Goal: Information Seeking & Learning: Learn about a topic

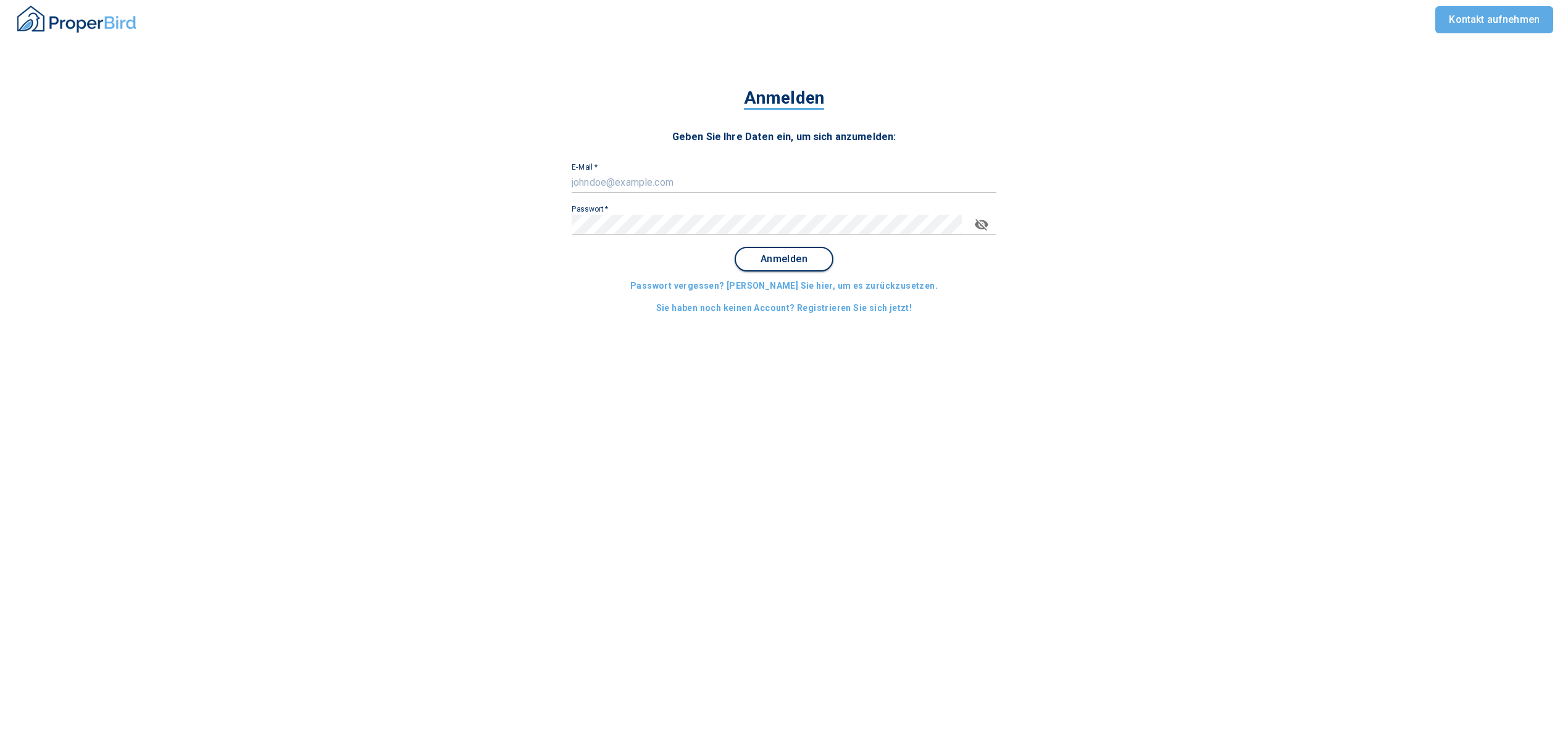
type input "[EMAIL_ADDRESS][DOMAIN_NAME]"
click at [783, 256] on span "Anmelden" at bounding box center [783, 259] width 77 height 11
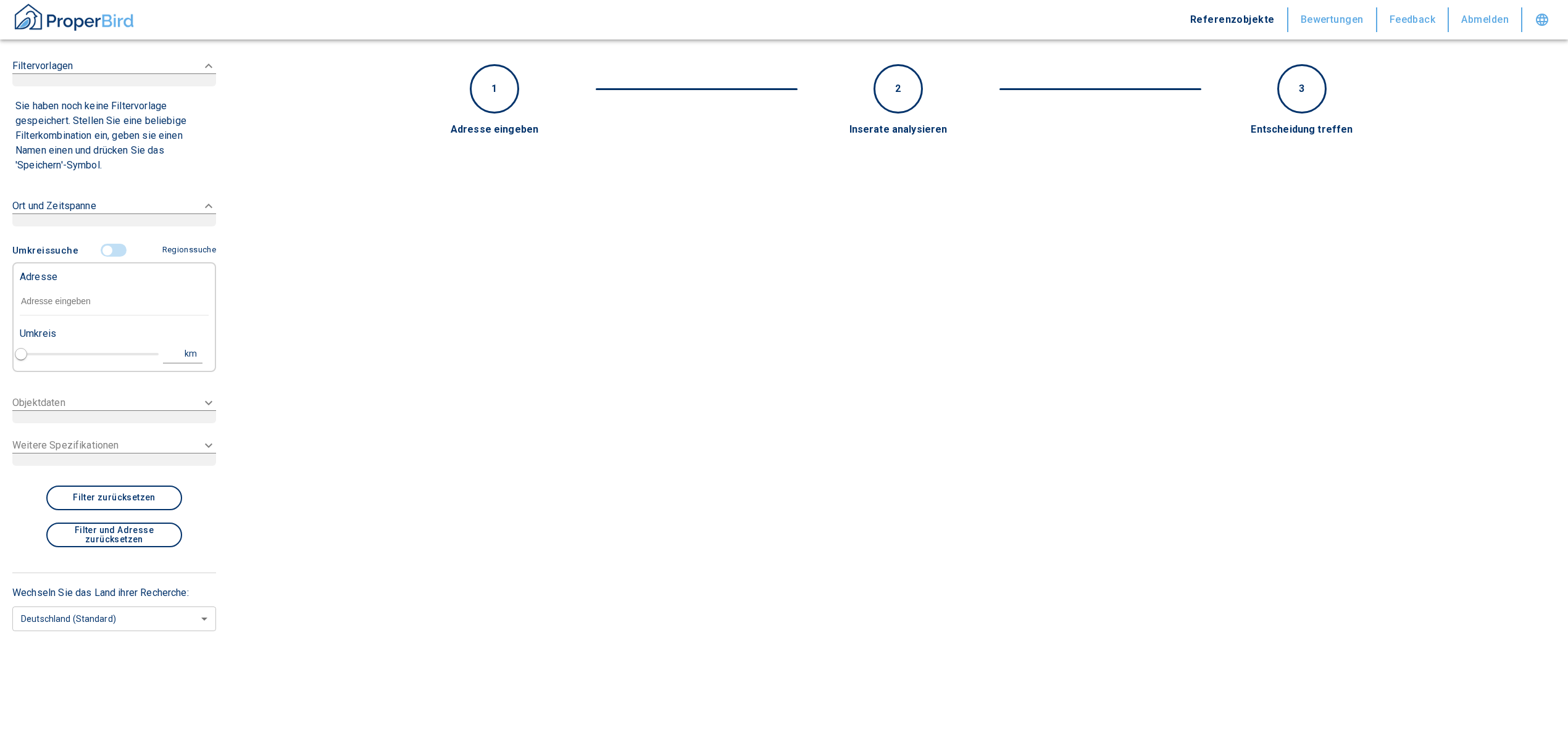
type input "2020"
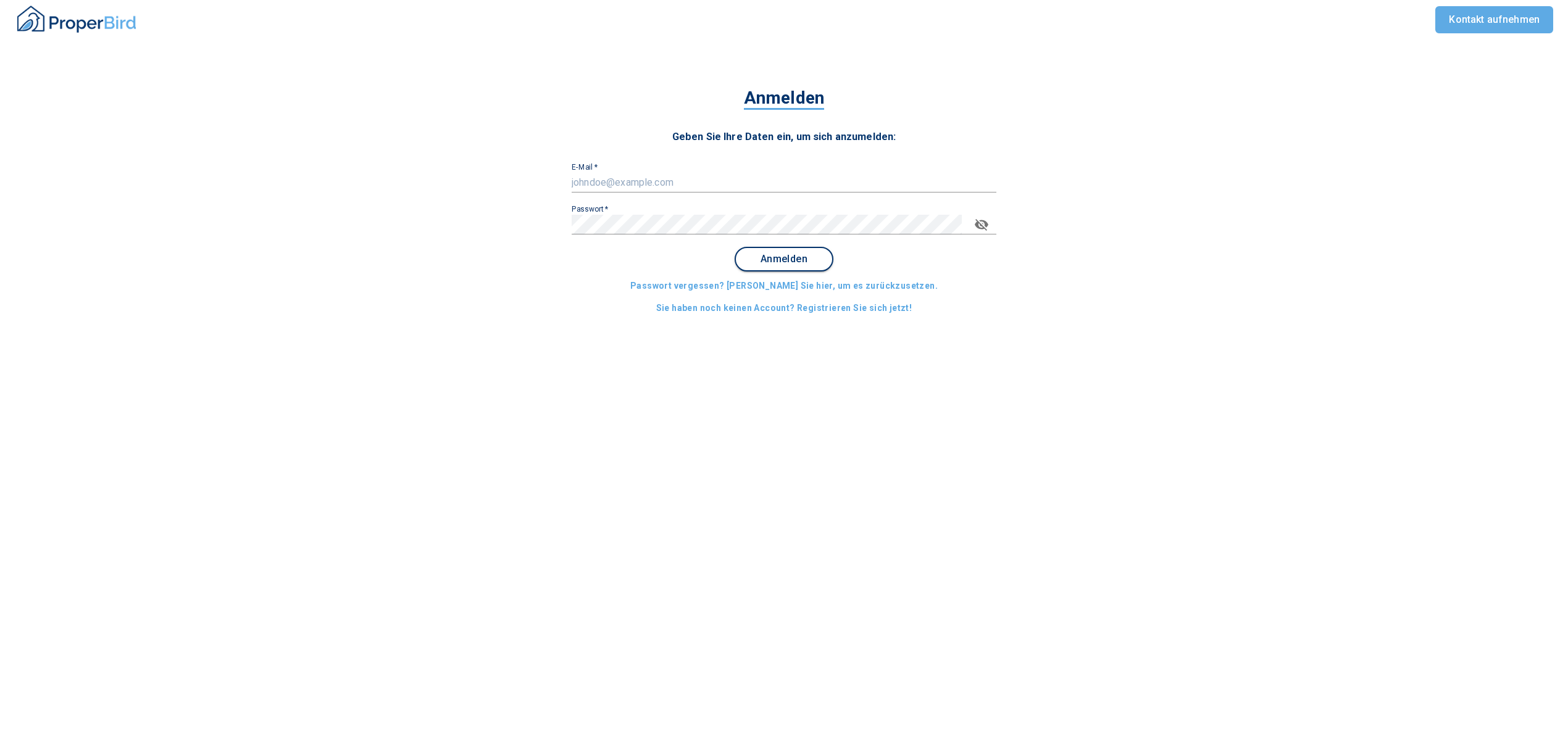
type input "[EMAIL_ADDRESS][DOMAIN_NAME]"
click at [801, 254] on span "Anmelden" at bounding box center [783, 259] width 77 height 11
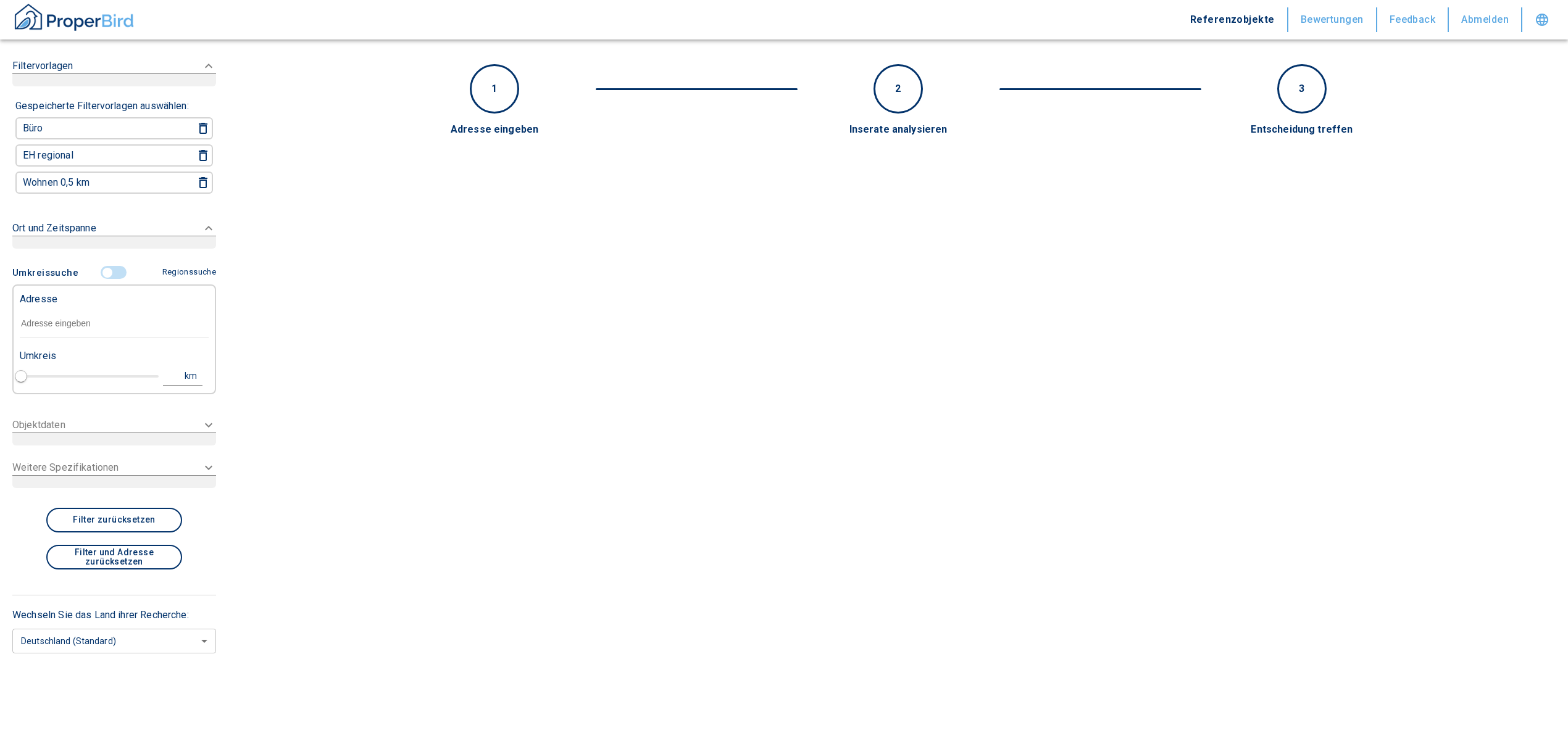
type input "2020"
click at [101, 324] on input "text" at bounding box center [114, 323] width 189 height 29
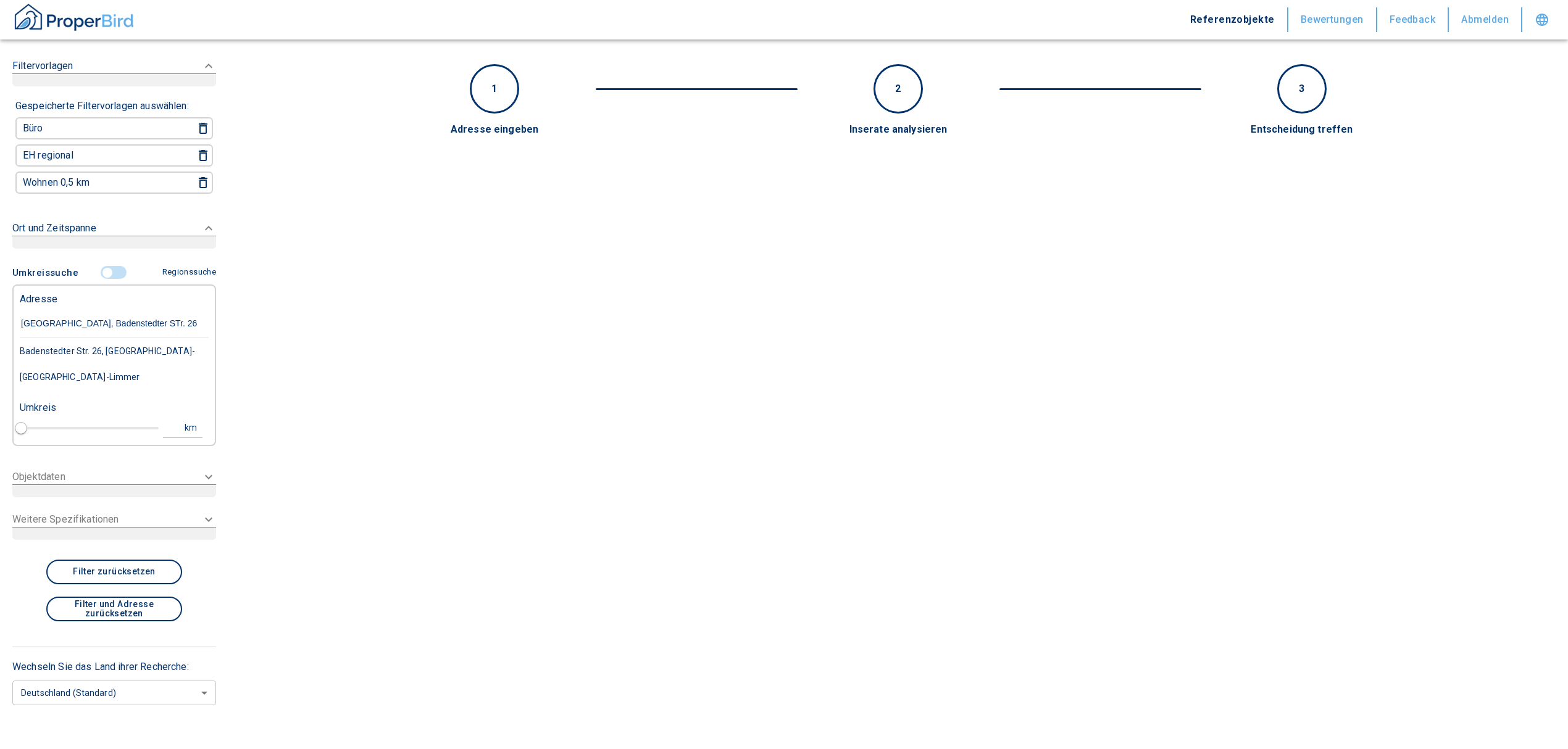
click at [116, 353] on div "Badenstedter Str. 26, [GEOGRAPHIC_DATA]-[GEOGRAPHIC_DATA]-Limmer" at bounding box center [114, 364] width 189 height 52
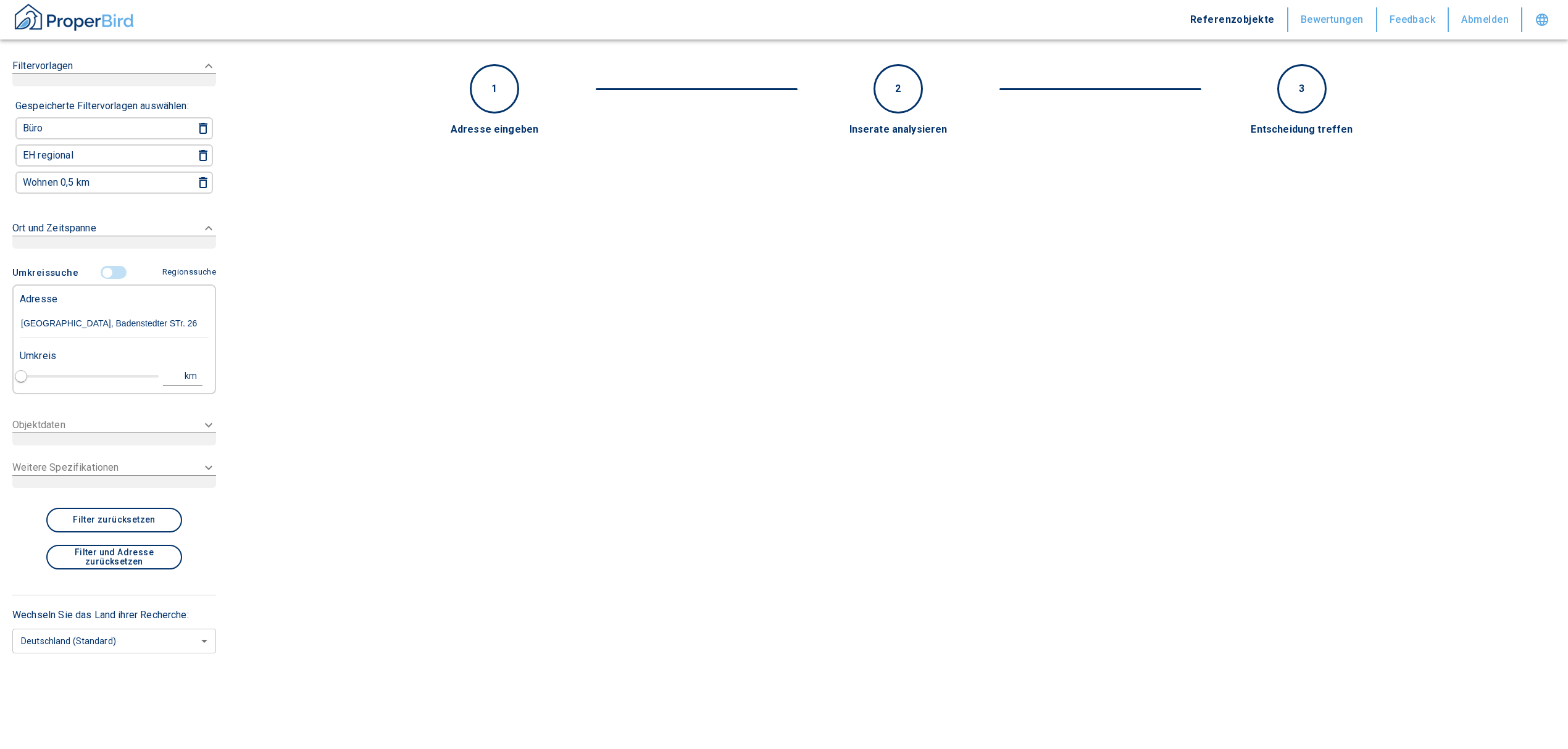
type input "Badenstedter Str. 26, [GEOGRAPHIC_DATA]-[GEOGRAPHIC_DATA]-Limmer"
type input "1"
type input "2020"
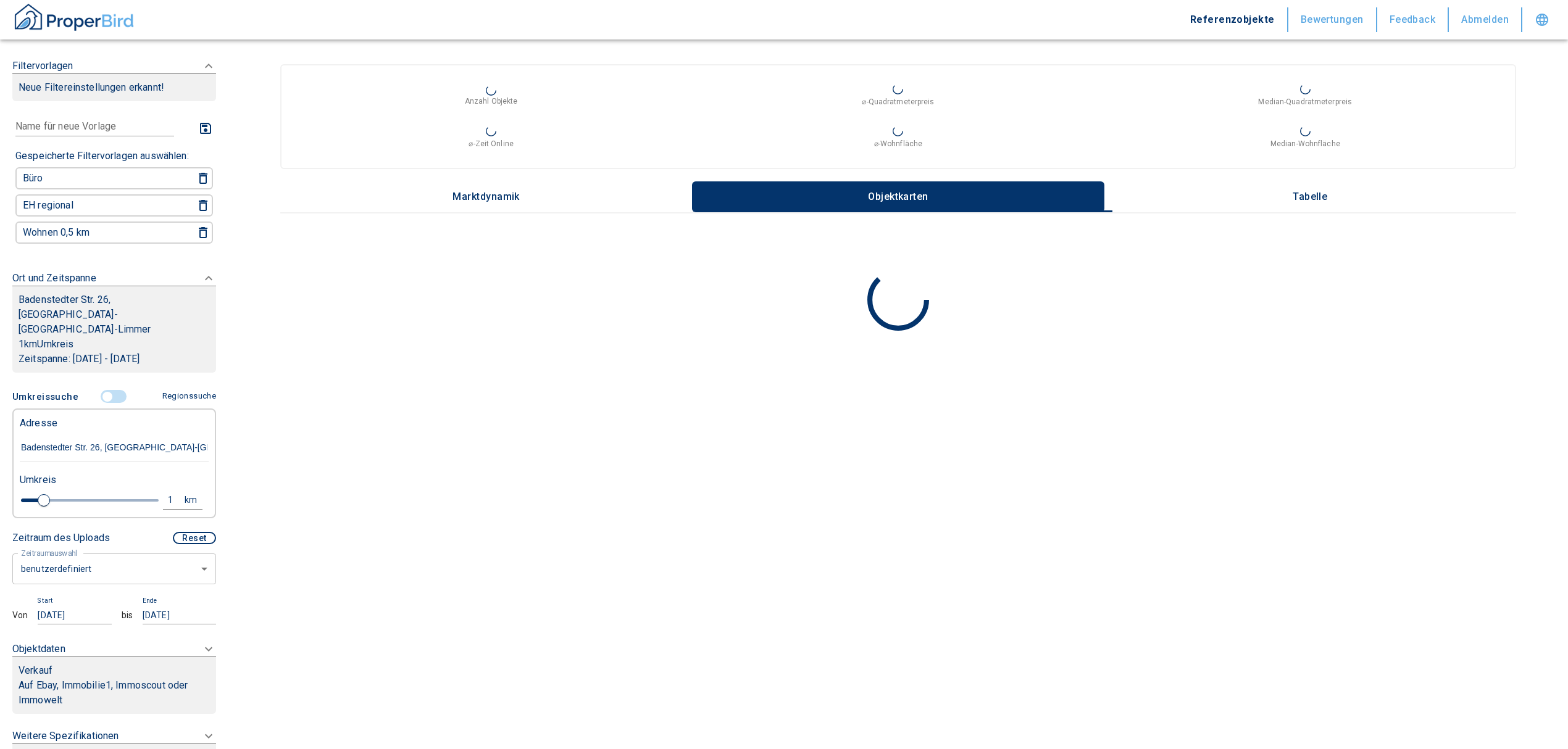
type input "Badenstedter Str. 26, [GEOGRAPHIC_DATA]-[GEOGRAPHIC_DATA]-Limmer"
click at [107, 555] on body "Referenzobjekte Bewertungen Feedback Abmelden Filtervorlagen Neue Filtereinstel…" at bounding box center [790, 374] width 1580 height 749
click at [81, 621] on li "letzte 6 Monate" at bounding box center [107, 627] width 191 height 22
type input "2020"
type input "6"
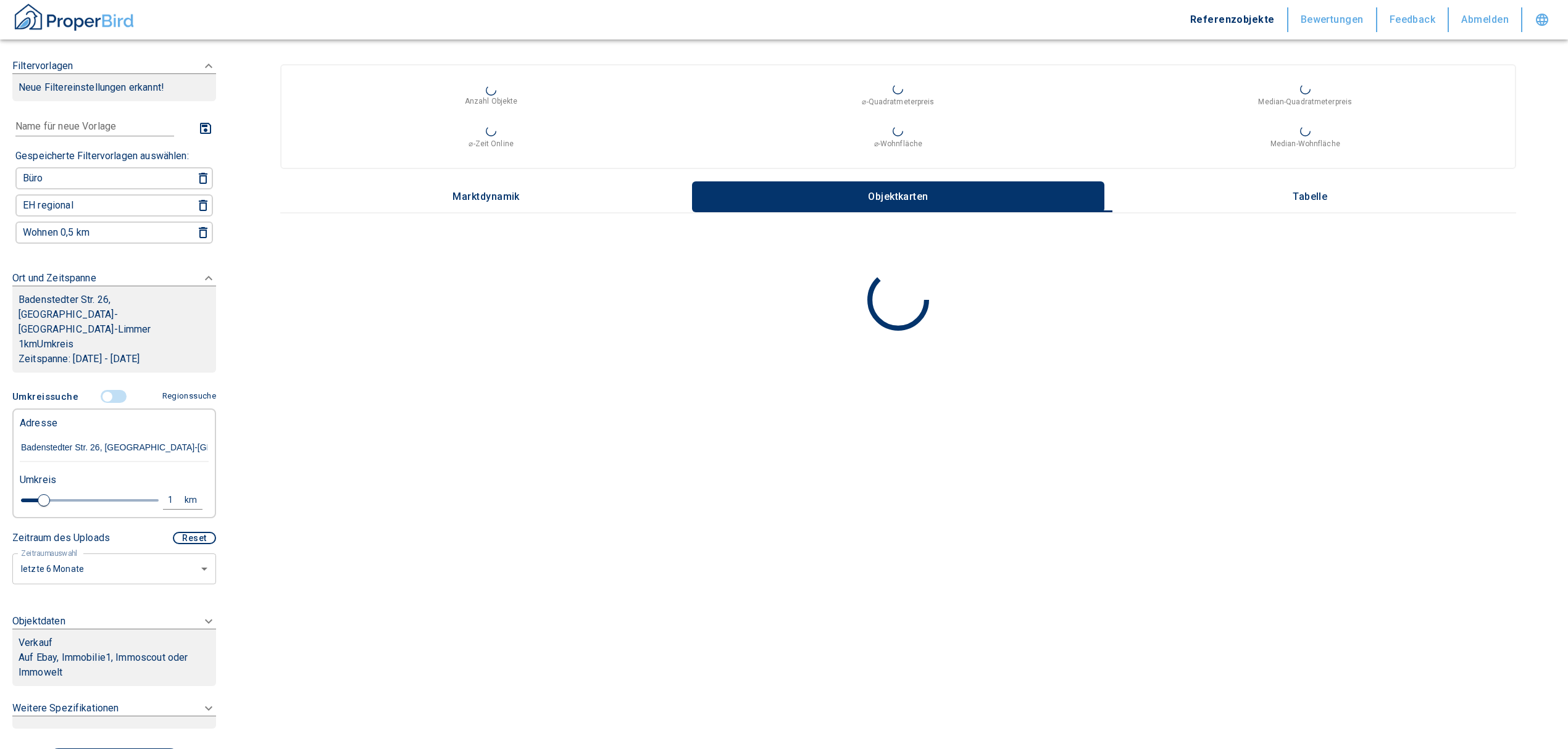
click at [201, 74] on icon at bounding box center [208, 66] width 15 height 15
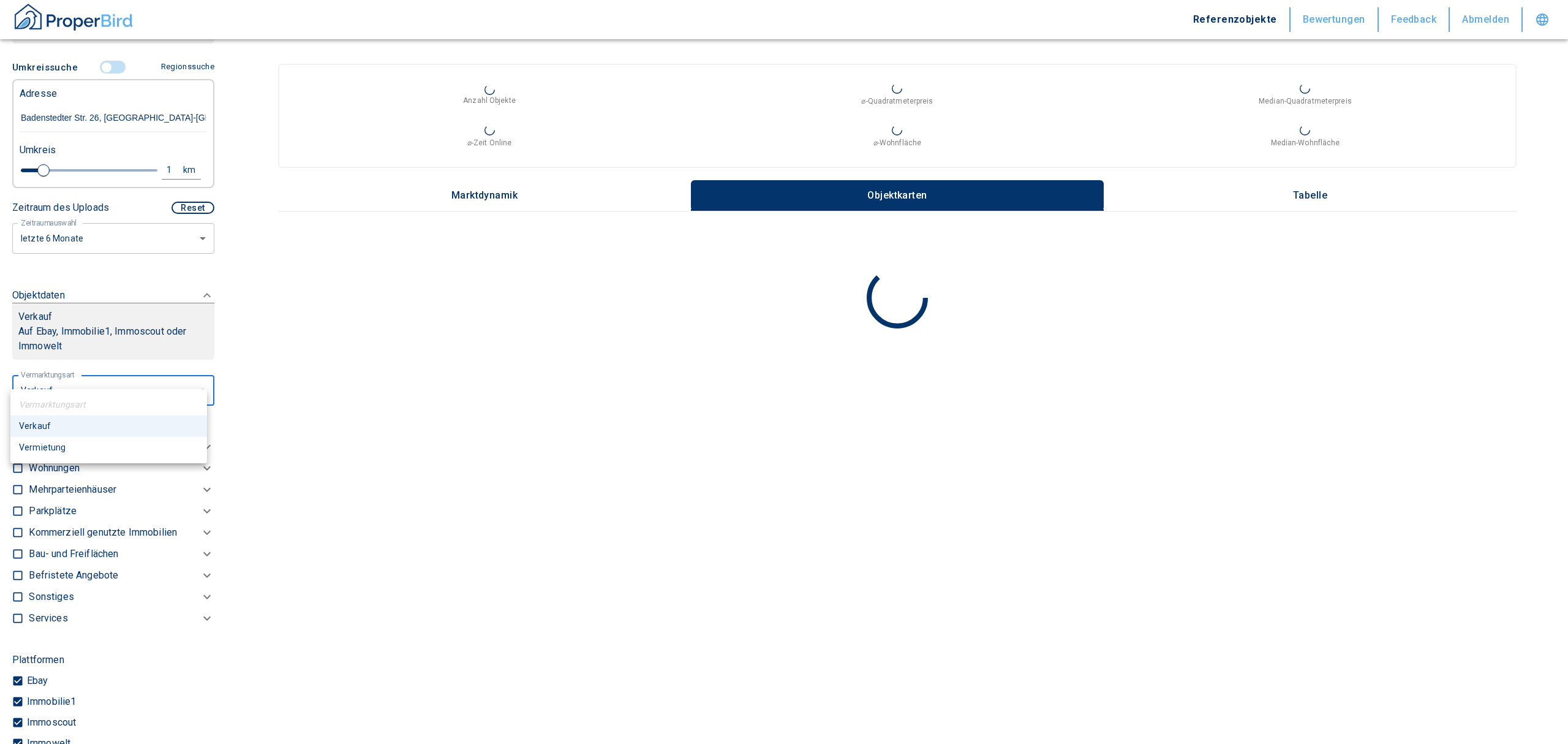
click at [70, 377] on body "Referenzobjekte Bewertungen Feedback Abmelden Filtervorlagen Neue Filtereinstel…" at bounding box center [784, 372] width 1568 height 744
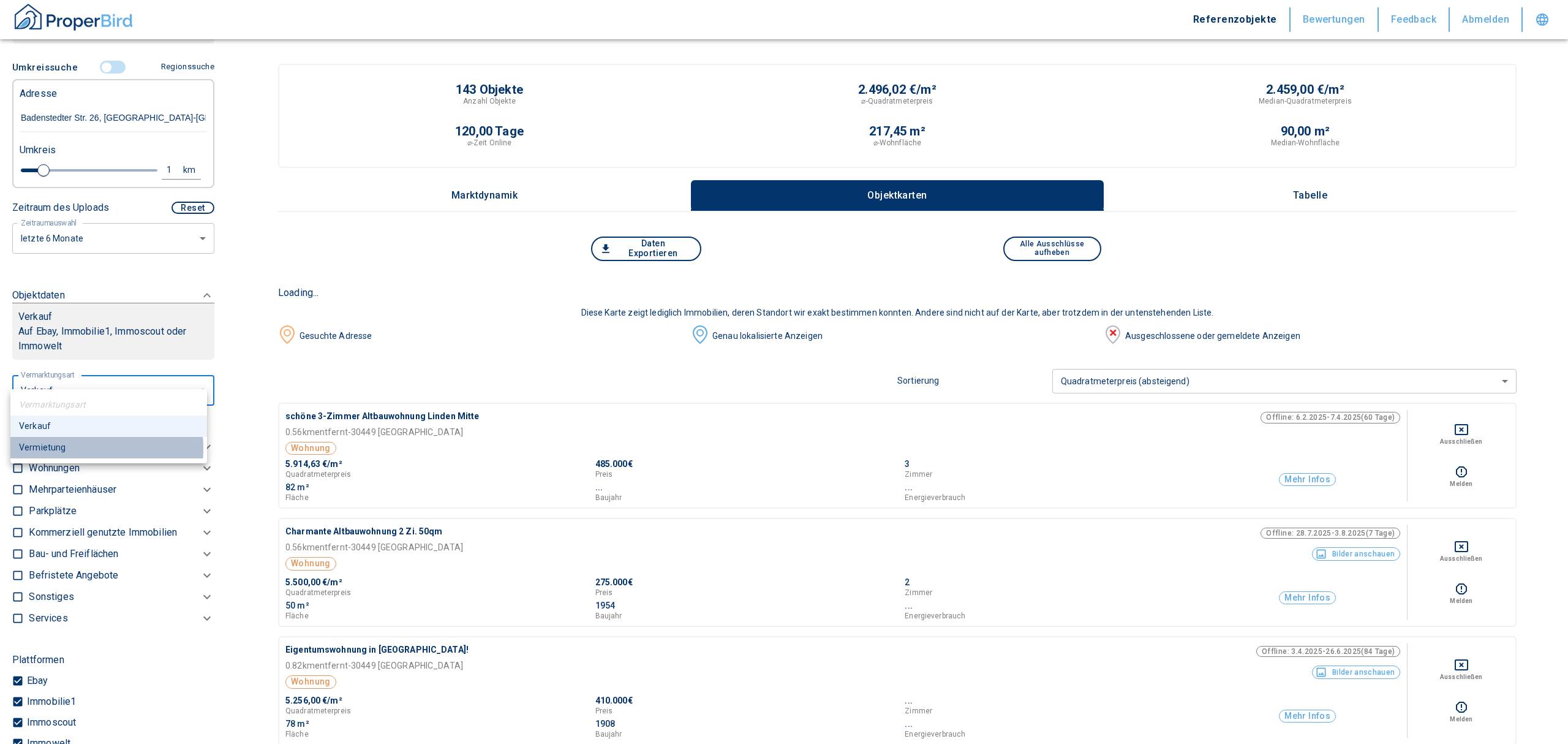
click at [65, 449] on li "Vermietung" at bounding box center [109, 448] width 196 height 22
type input "rent"
type input "2020"
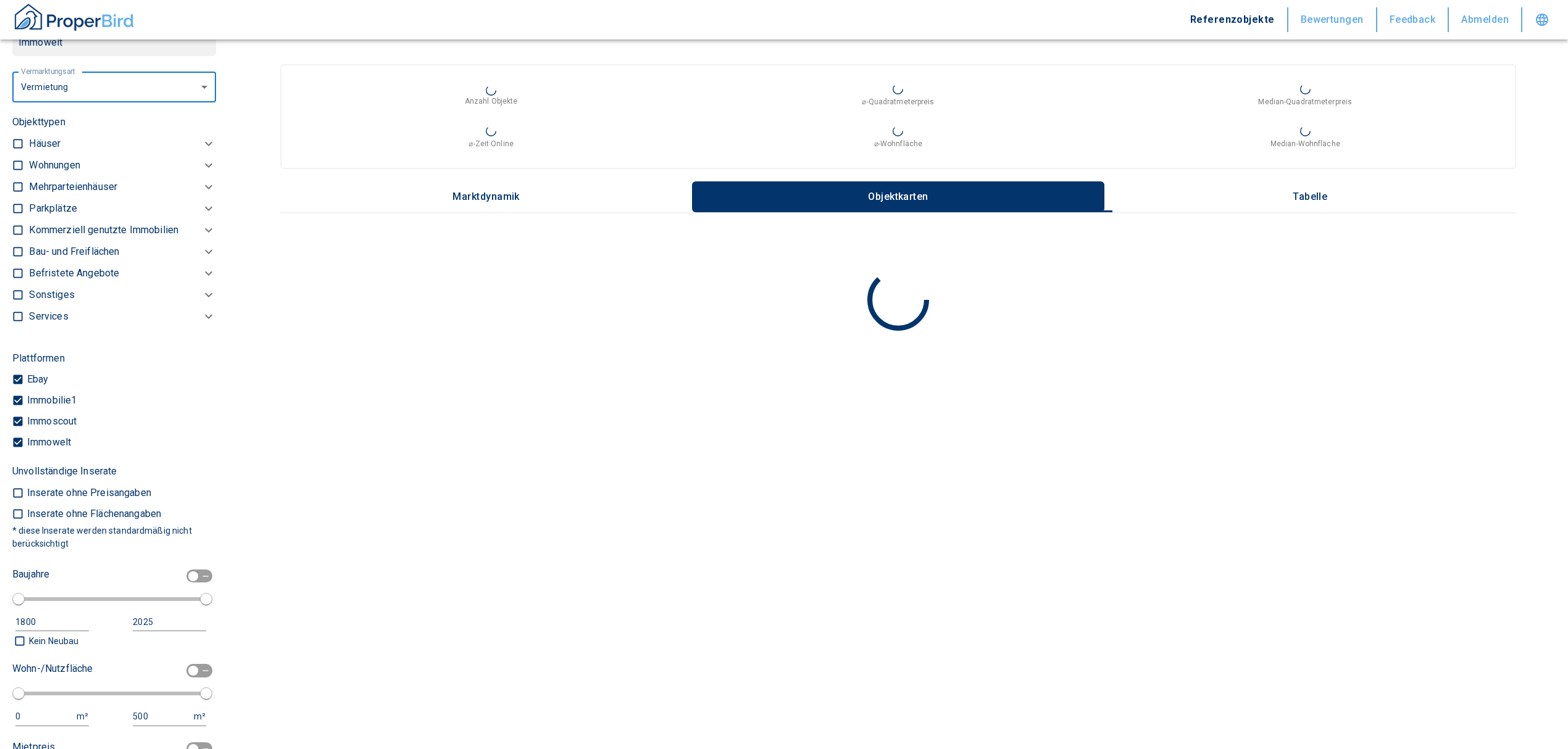
scroll to position [329, 0]
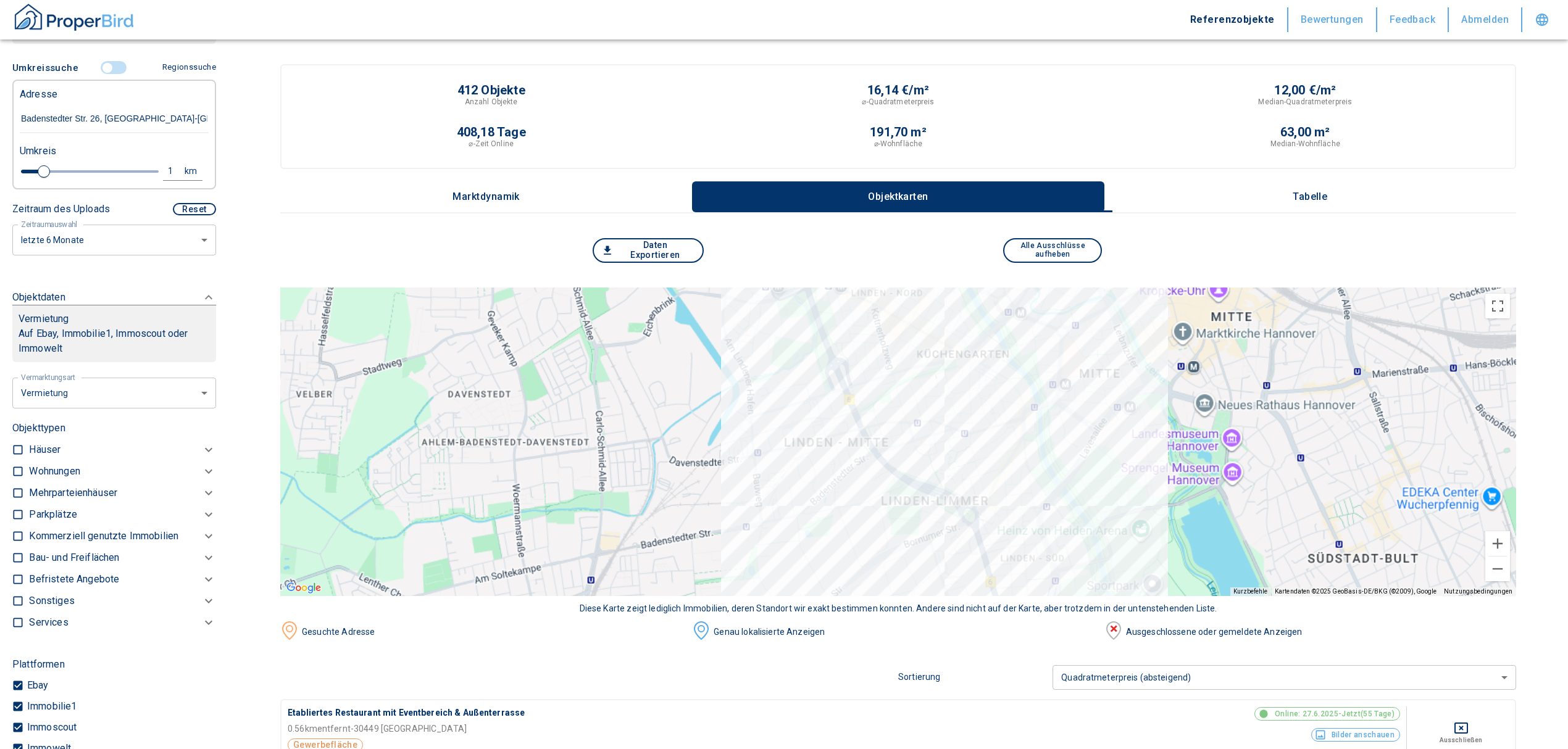
click at [10, 461] on label at bounding box center [15, 468] width 19 height 17
click at [12, 466] on input "checkbox" at bounding box center [18, 471] width 12 height 12
checkbox input "true"
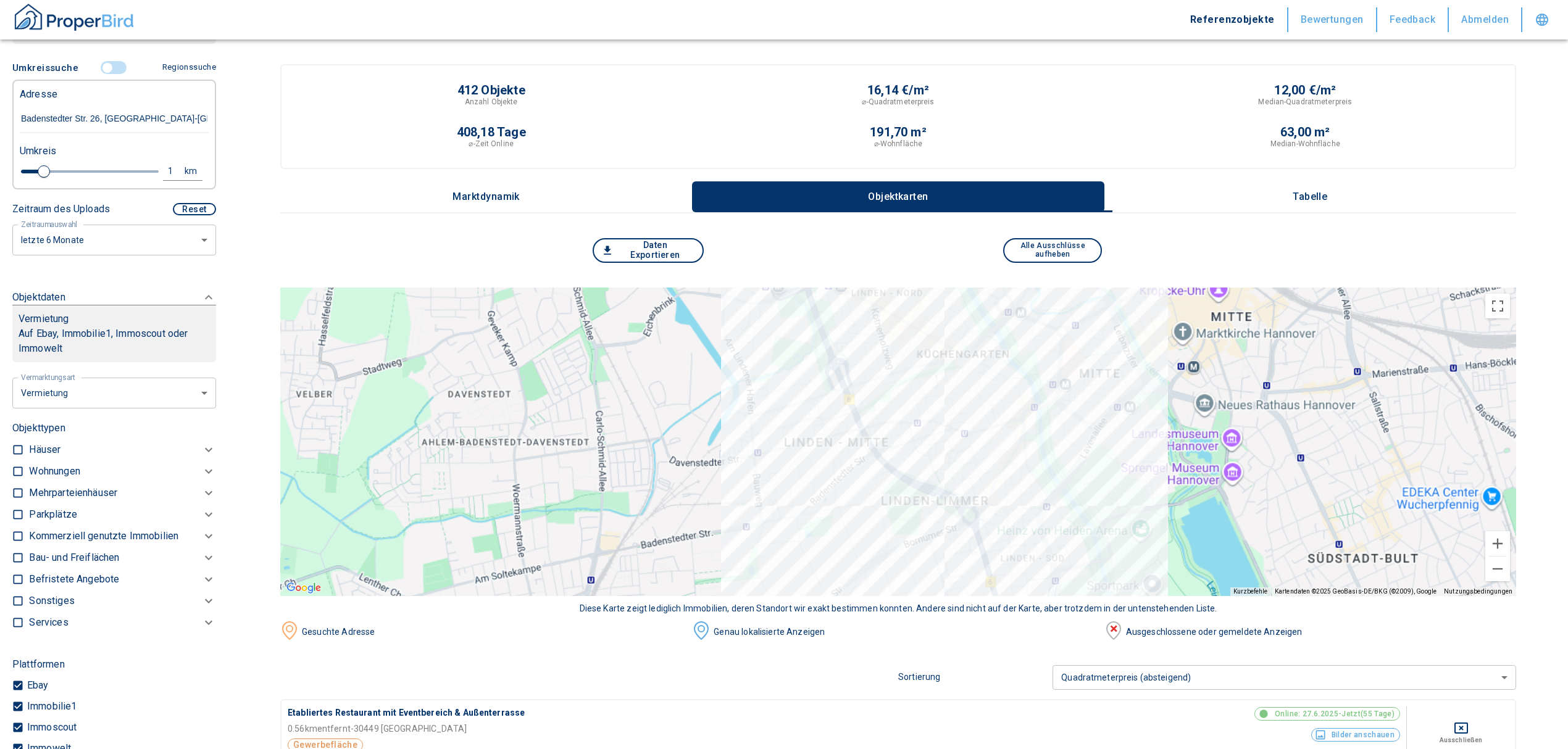
checkbox input "true"
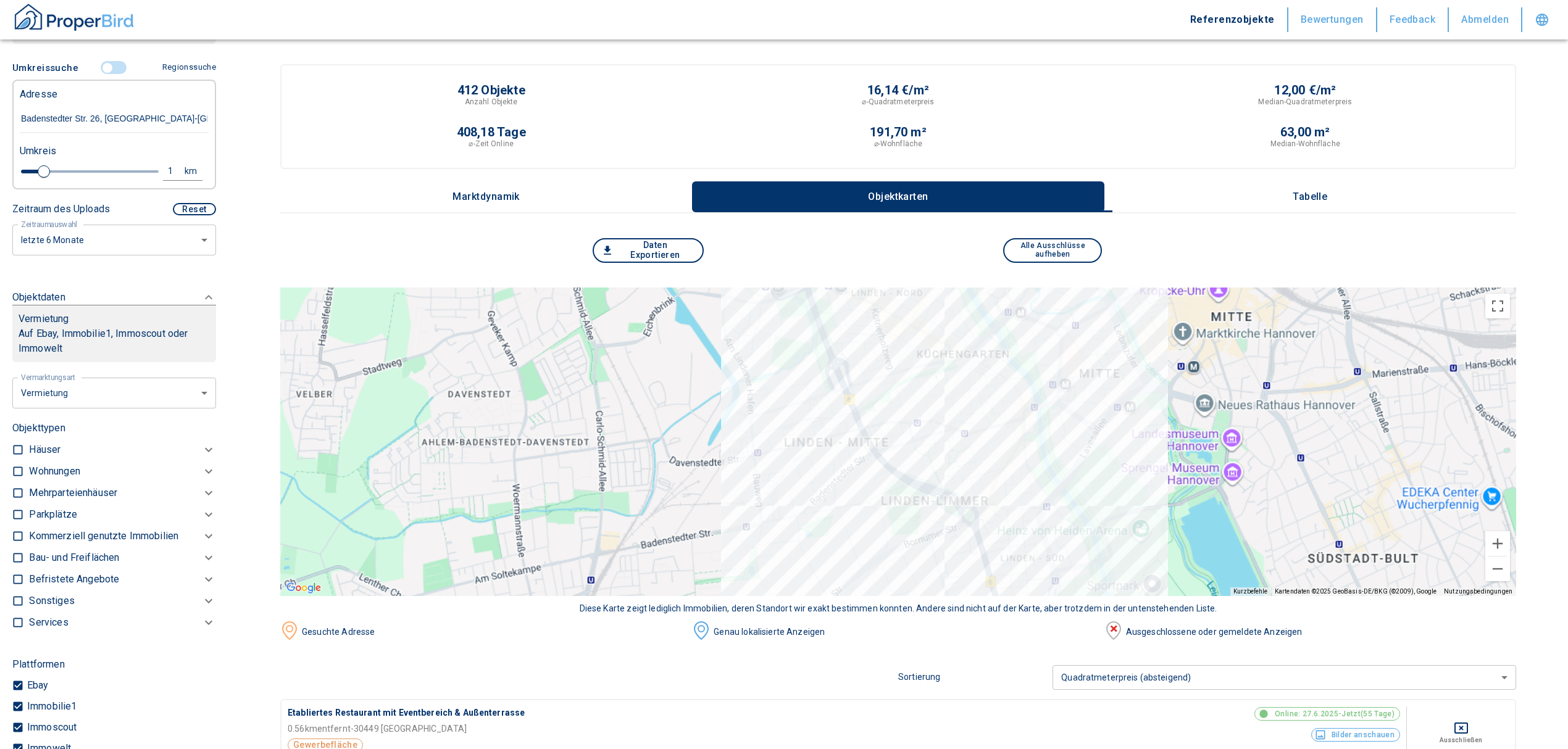
checkbox input "true"
type input "2020"
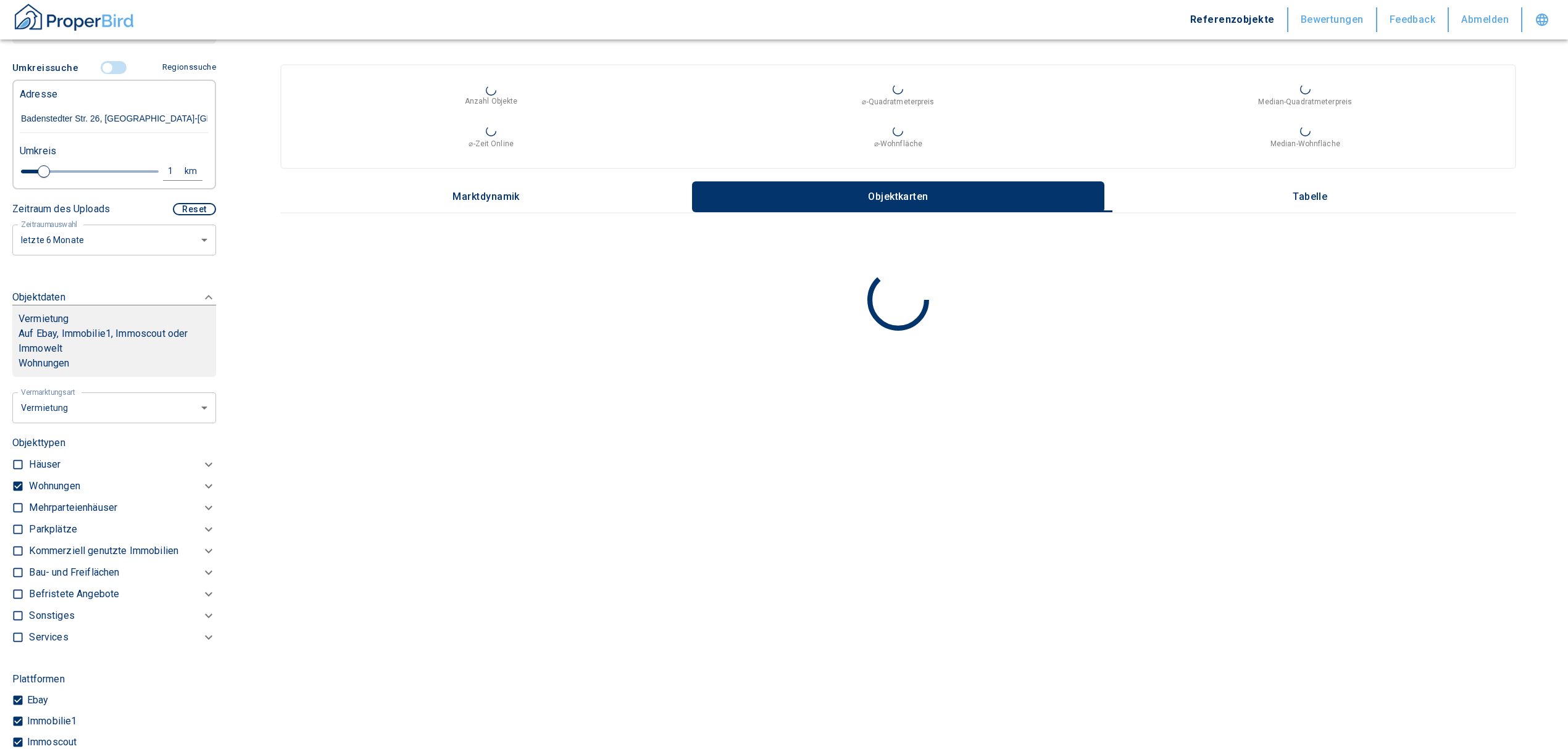
click at [72, 478] on p "Wohnungen" at bounding box center [54, 485] width 51 height 15
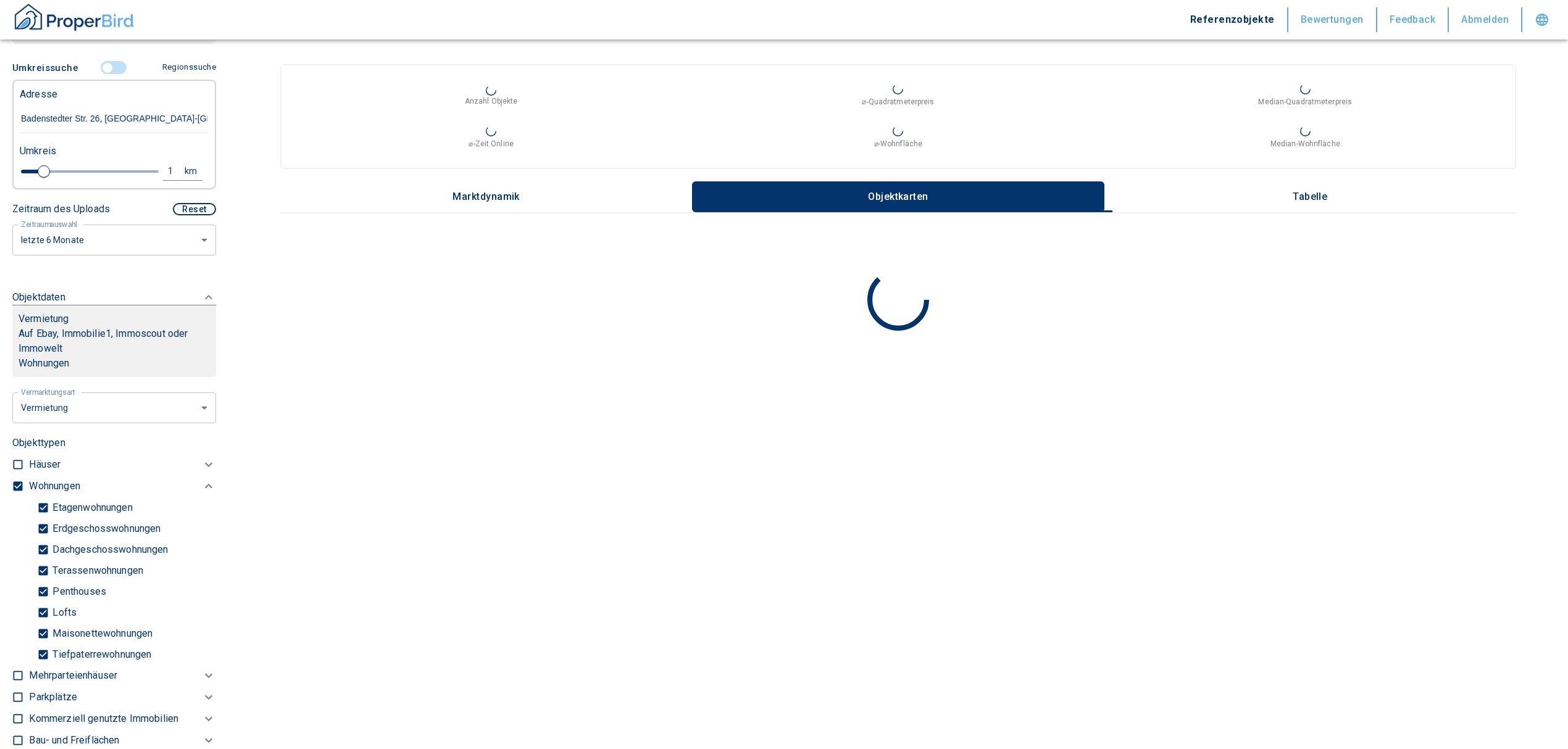
click at [45, 644] on input "Tiefpaterrewohnungen" at bounding box center [43, 655] width 12 height 22
checkbox input "false"
type input "2020"
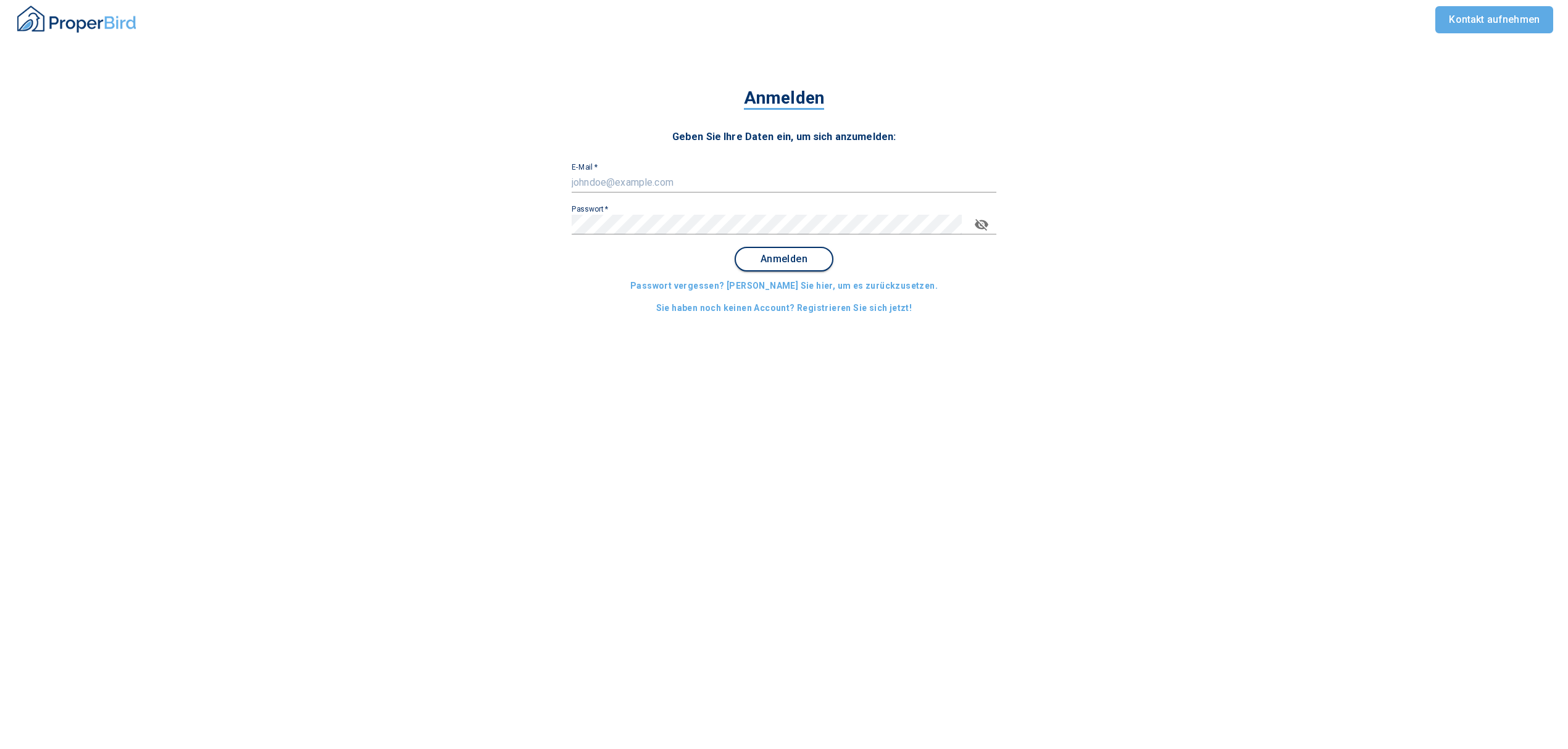
type input "[EMAIL_ADDRESS][DOMAIN_NAME]"
click at [796, 258] on span "Anmelden" at bounding box center [783, 259] width 77 height 11
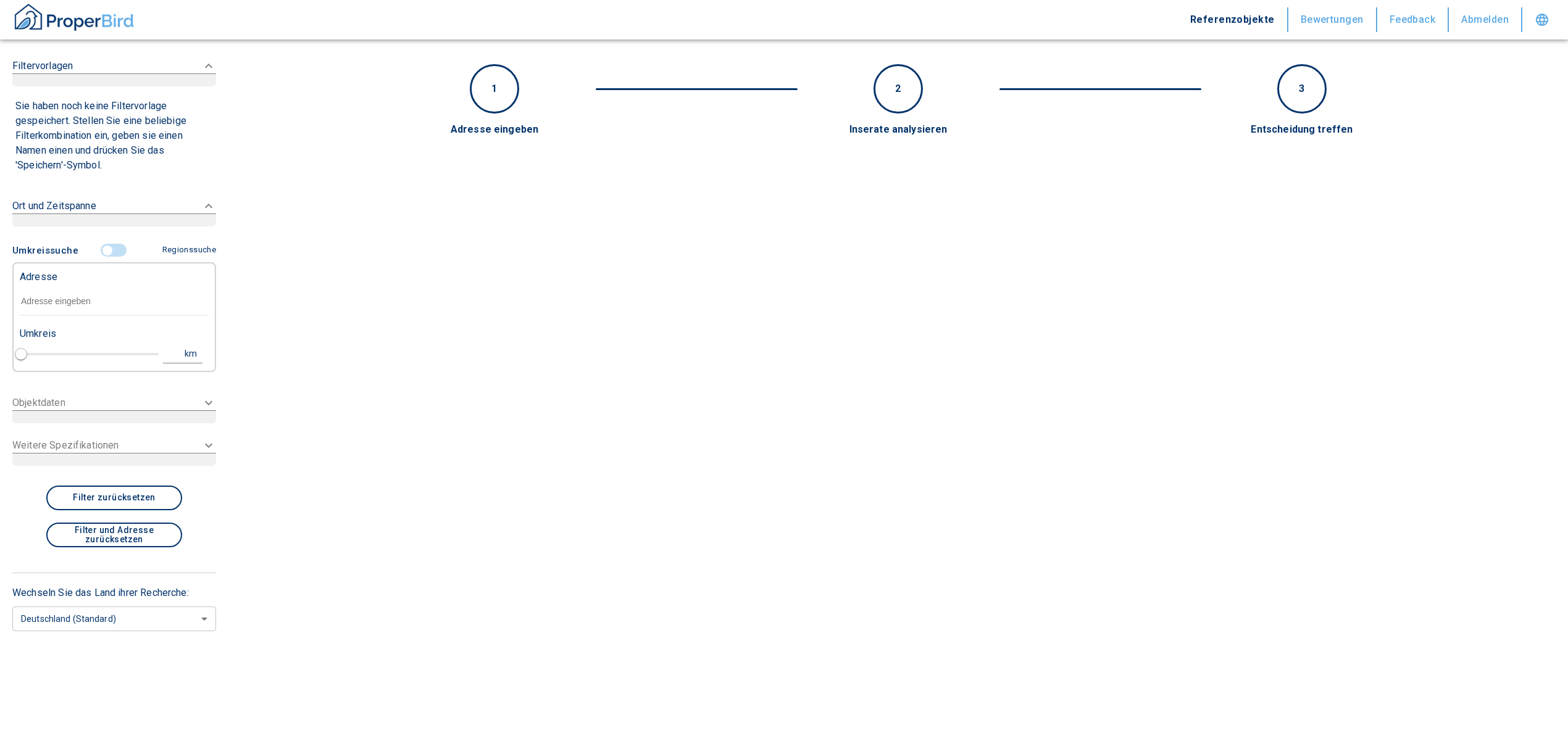
type input "2020"
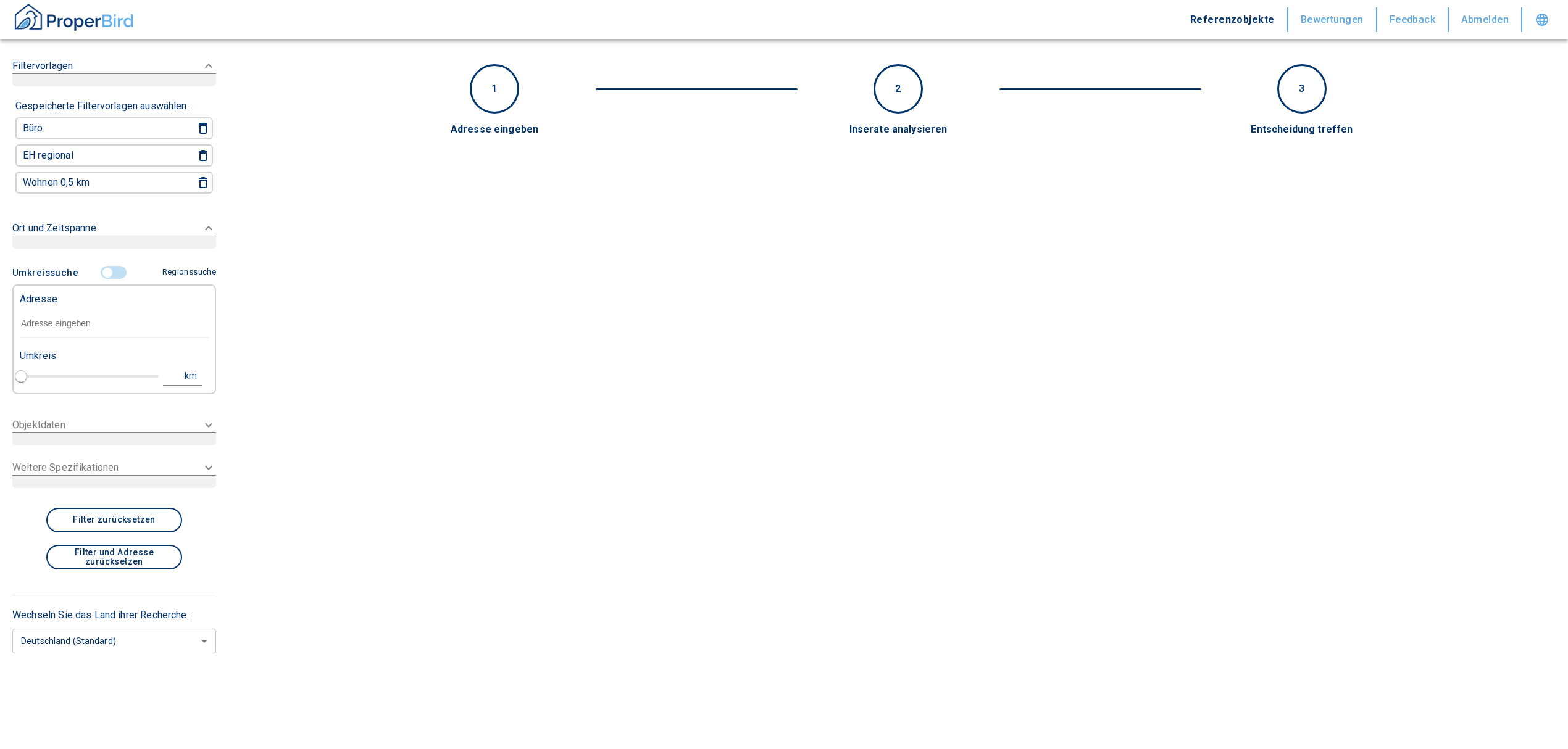
click at [83, 322] on input "text" at bounding box center [114, 323] width 189 height 29
click at [114, 266] on input "controlled" at bounding box center [106, 273] width 37 height 14
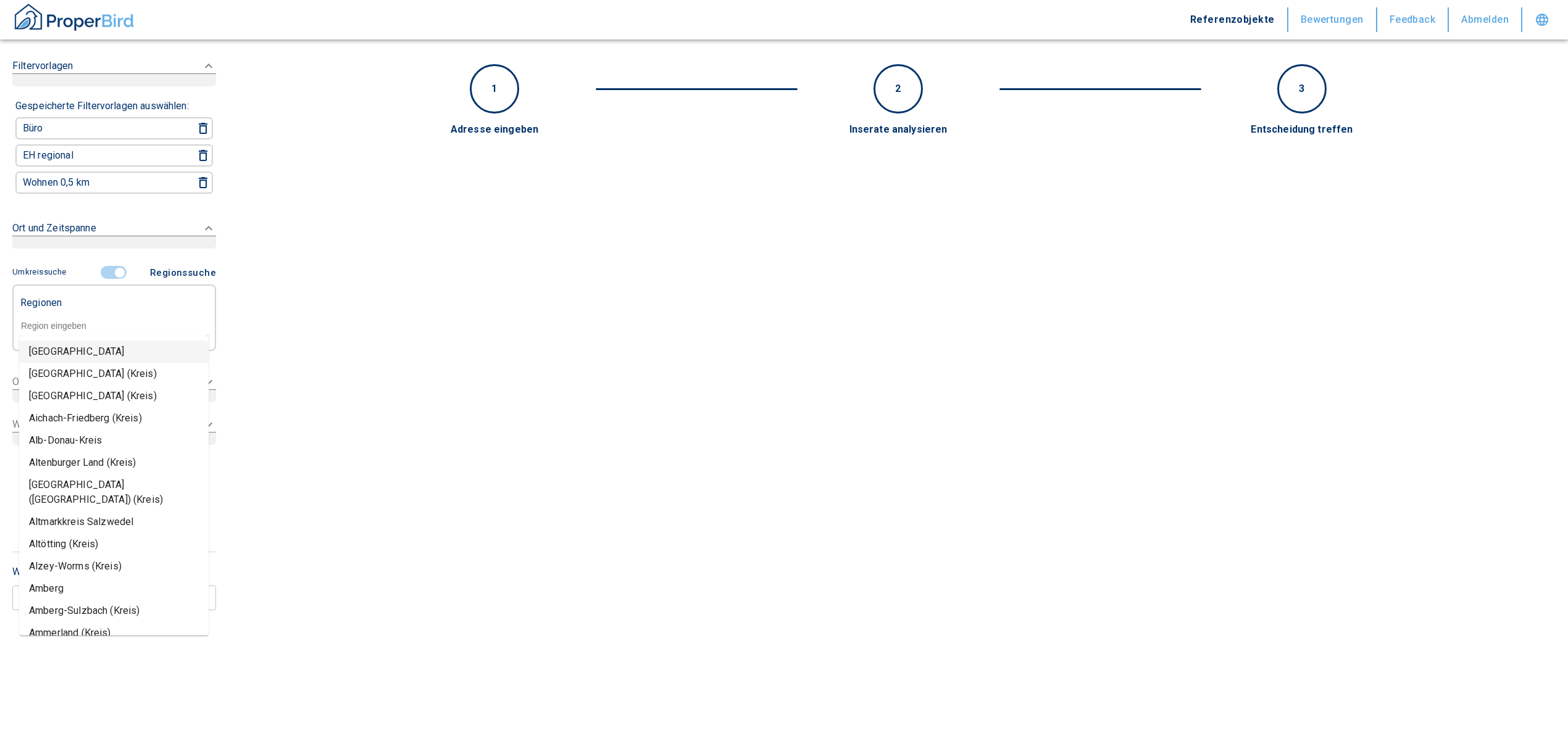
click at [80, 321] on input "text" at bounding box center [114, 325] width 189 height 11
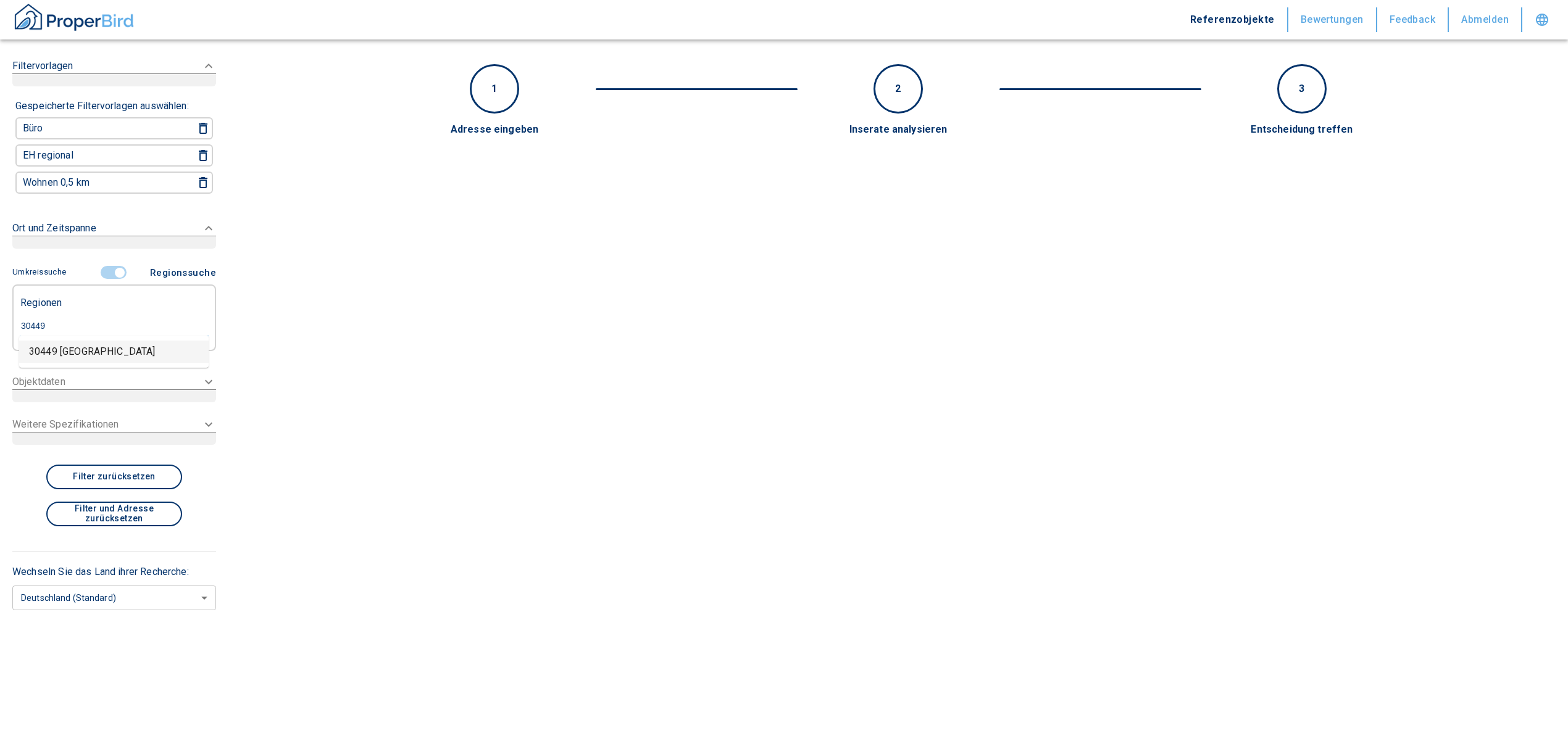
click at [95, 354] on li "30449 [GEOGRAPHIC_DATA]" at bounding box center [113, 351] width 189 height 22
type input "30449"
type input "2020"
type input "30449 [GEOGRAPHIC_DATA]"
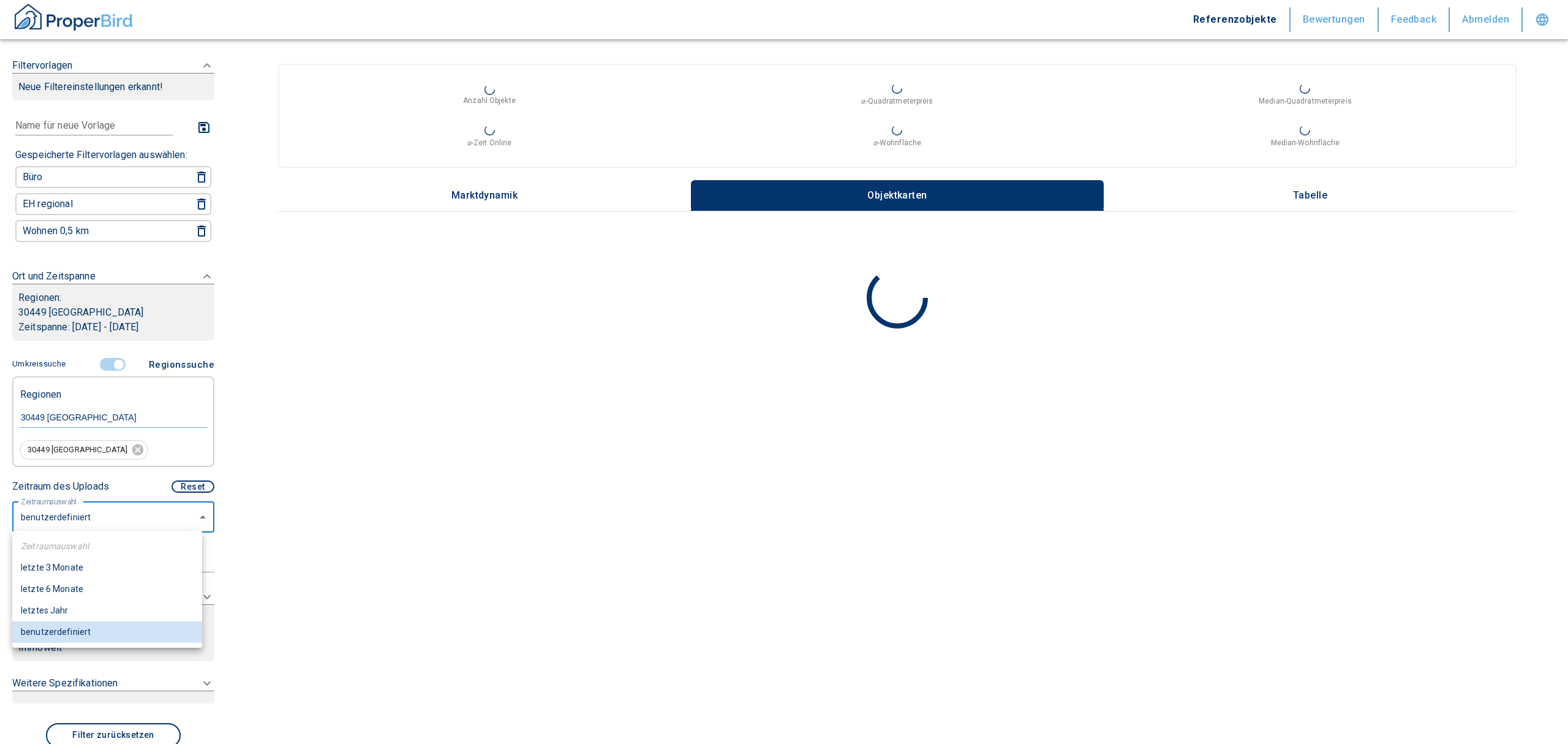
click at [88, 514] on body "Referenzobjekte Bewertungen Feedback Abmelden Filtervorlagen Neue Filtereinstel…" at bounding box center [784, 372] width 1568 height 744
click at [69, 586] on li "letzte 6 Monate" at bounding box center [107, 590] width 190 height 22
type input "2020"
type input "6"
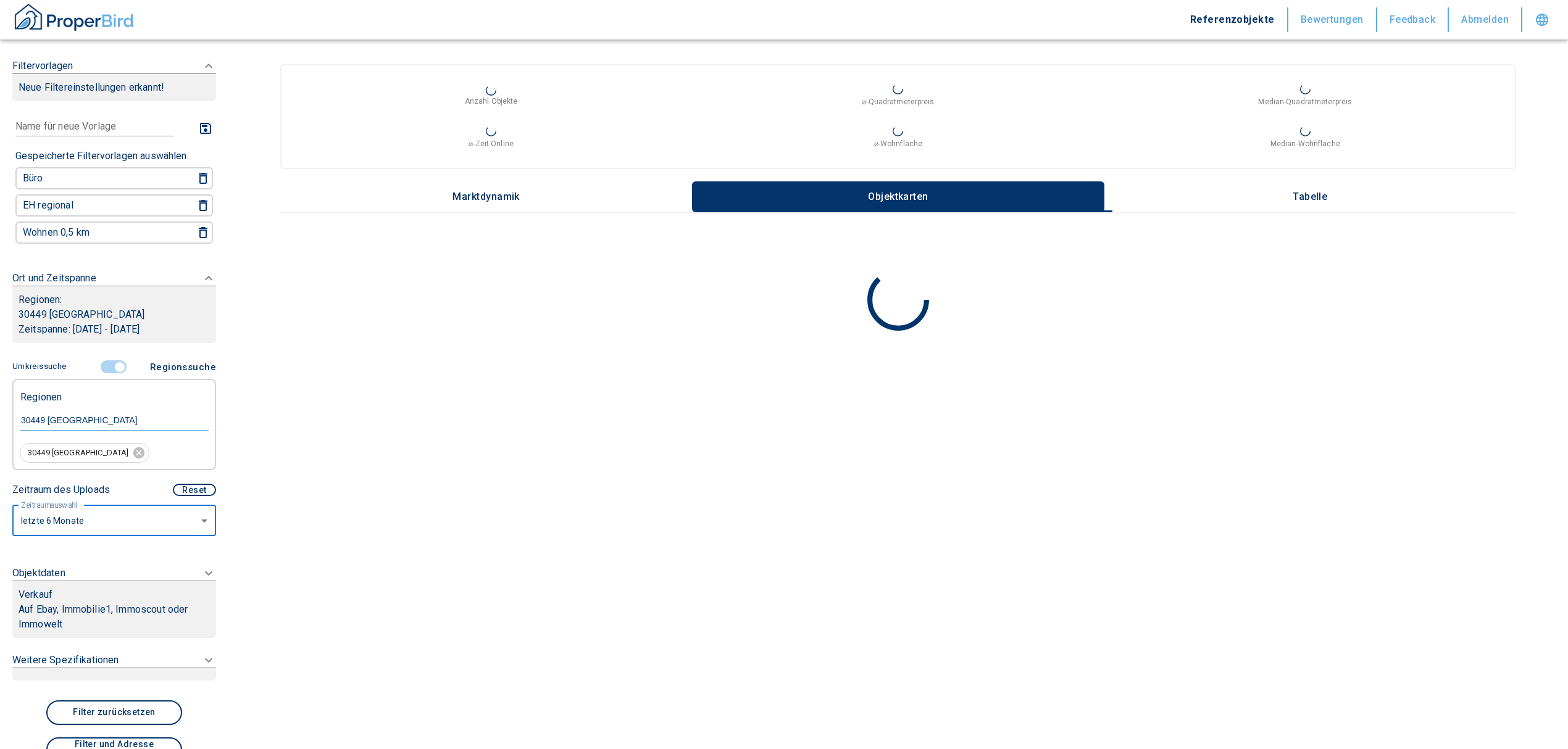
click at [201, 74] on icon at bounding box center [208, 66] width 15 height 15
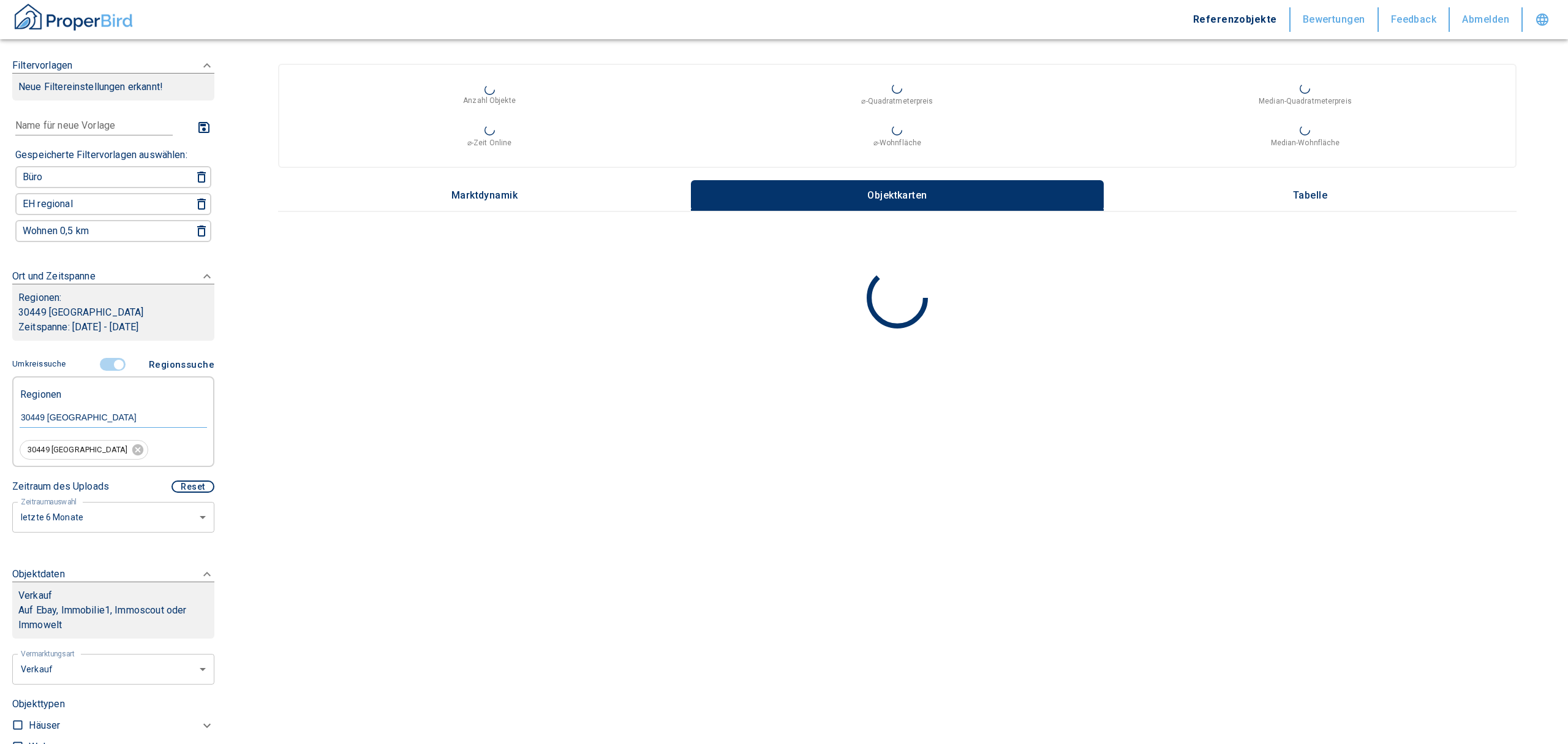
click at [106, 681] on body "Referenzobjekte Bewertungen Feedback Abmelden Filtervorlagen Neue Filtereinstel…" at bounding box center [784, 372] width 1568 height 744
click at [67, 714] on li "Vermietung" at bounding box center [109, 719] width 196 height 22
type input "rent"
type input "2020"
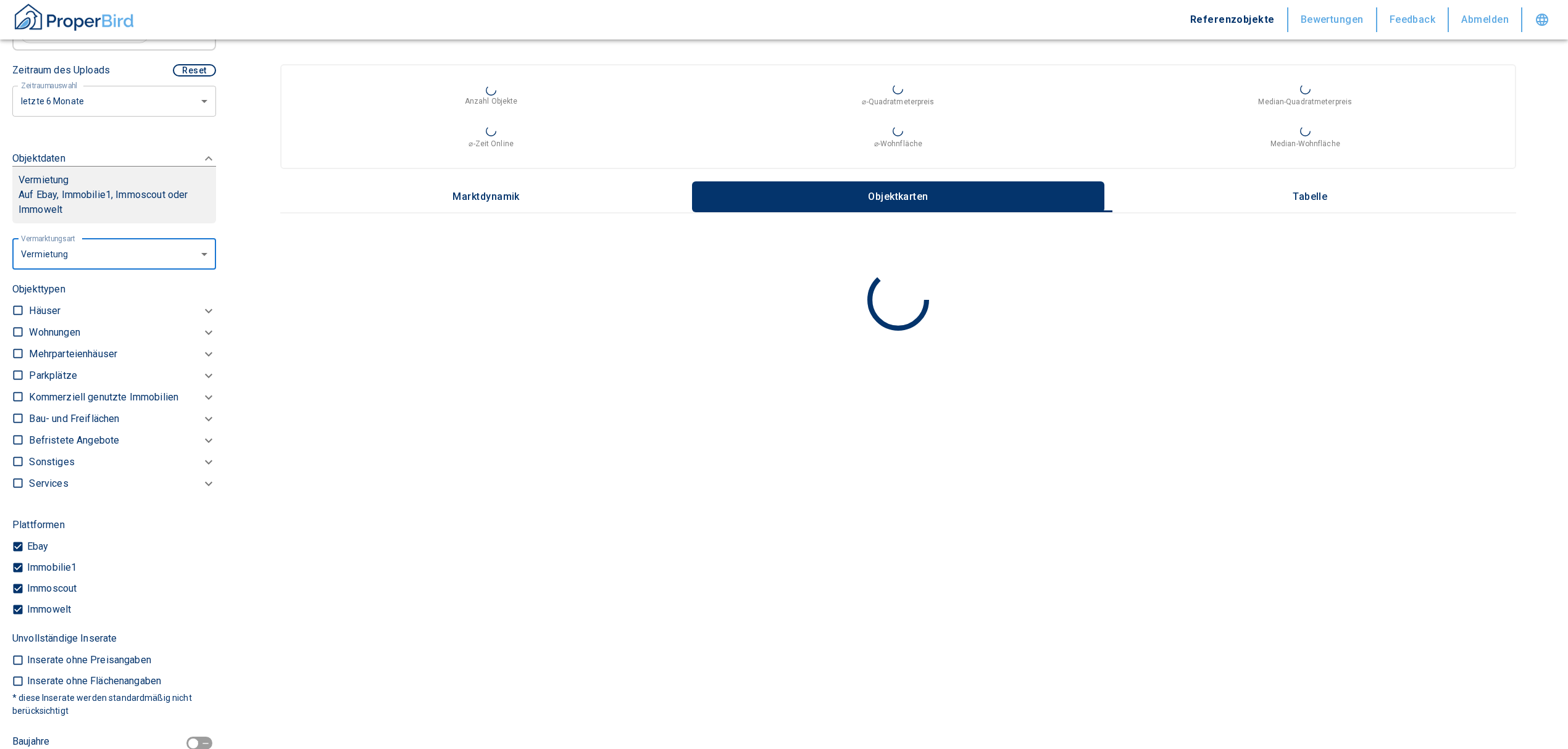
scroll to position [425, 0]
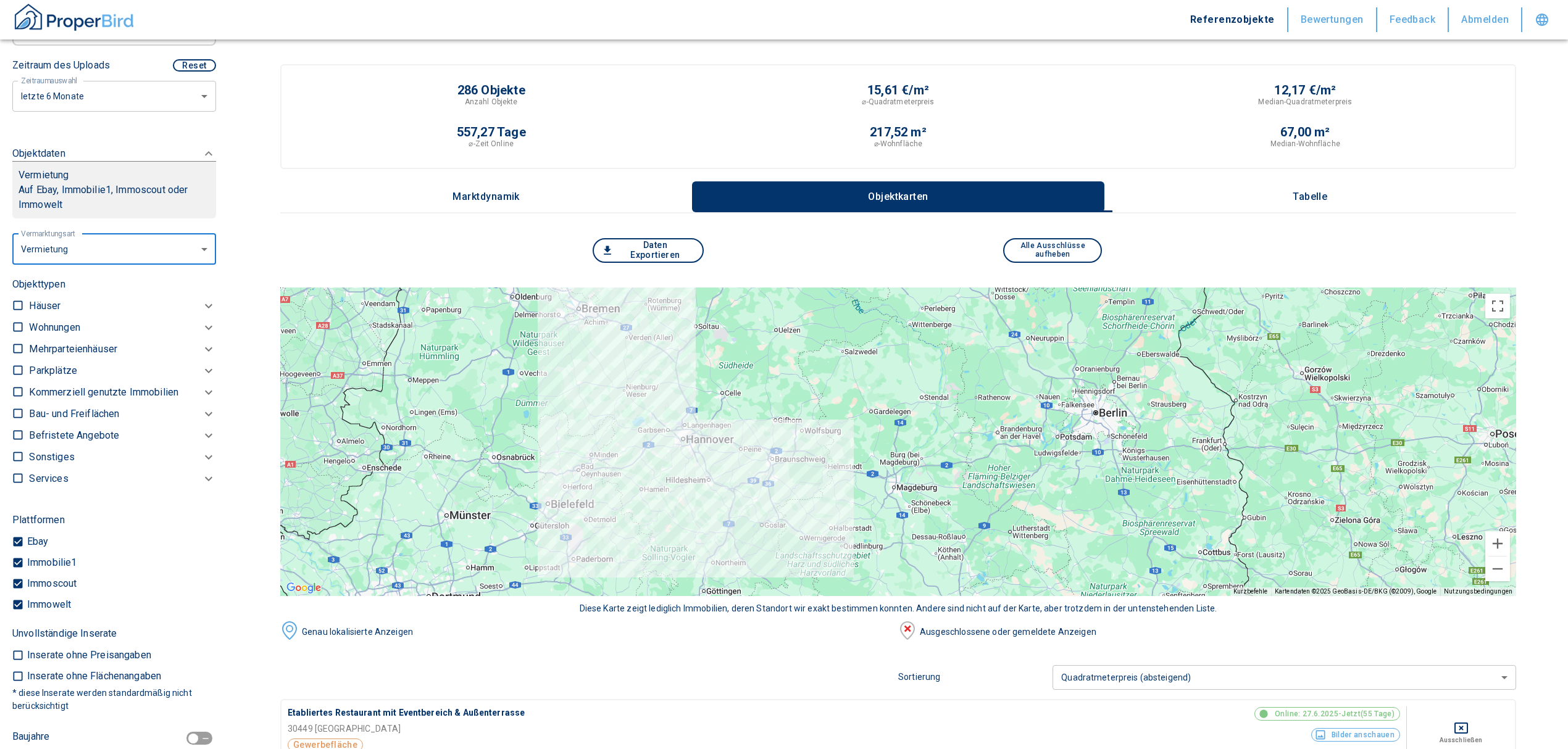
click at [754, 558] on div at bounding box center [898, 442] width 1236 height 308
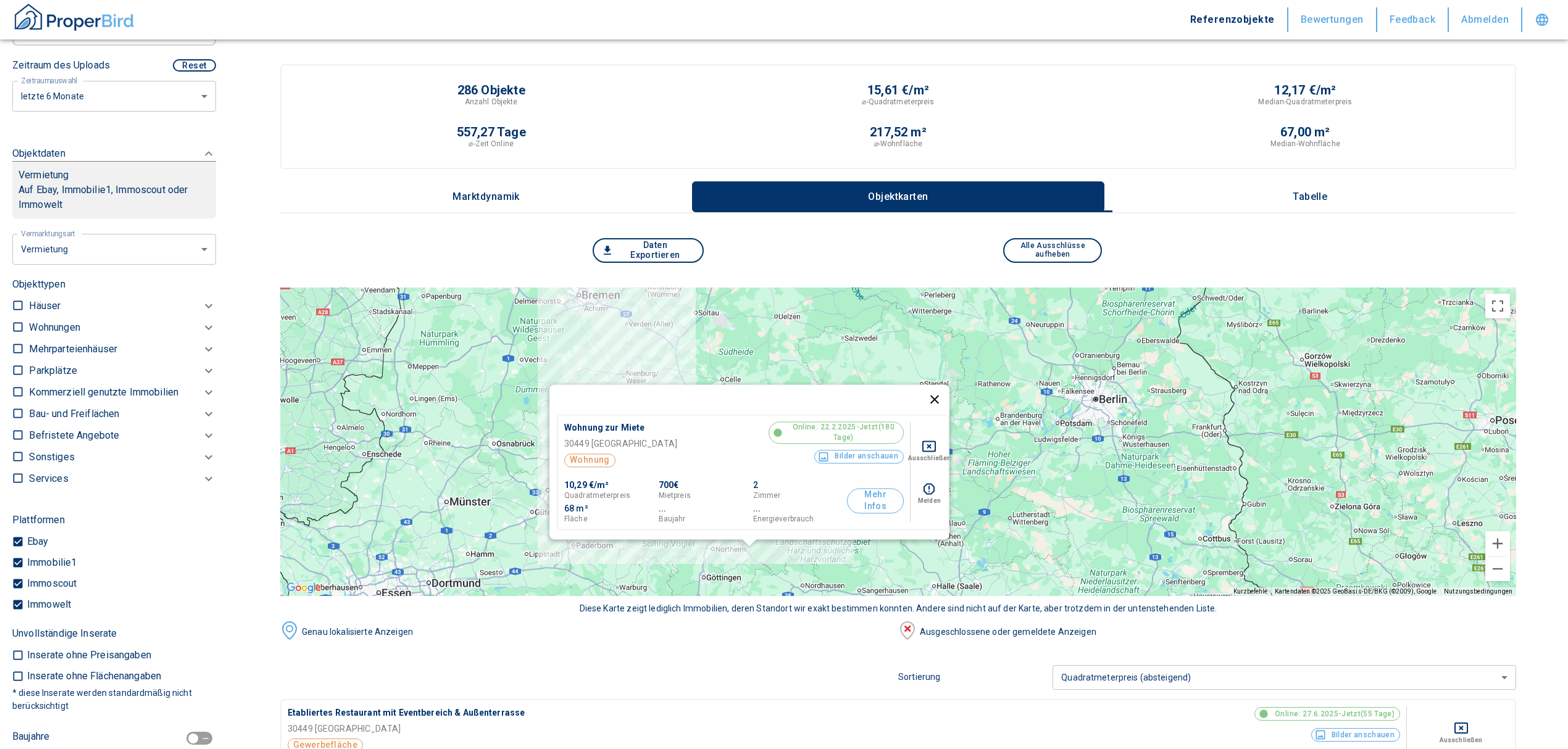
click at [947, 386] on button "Schließen" at bounding box center [934, 400] width 30 height 30
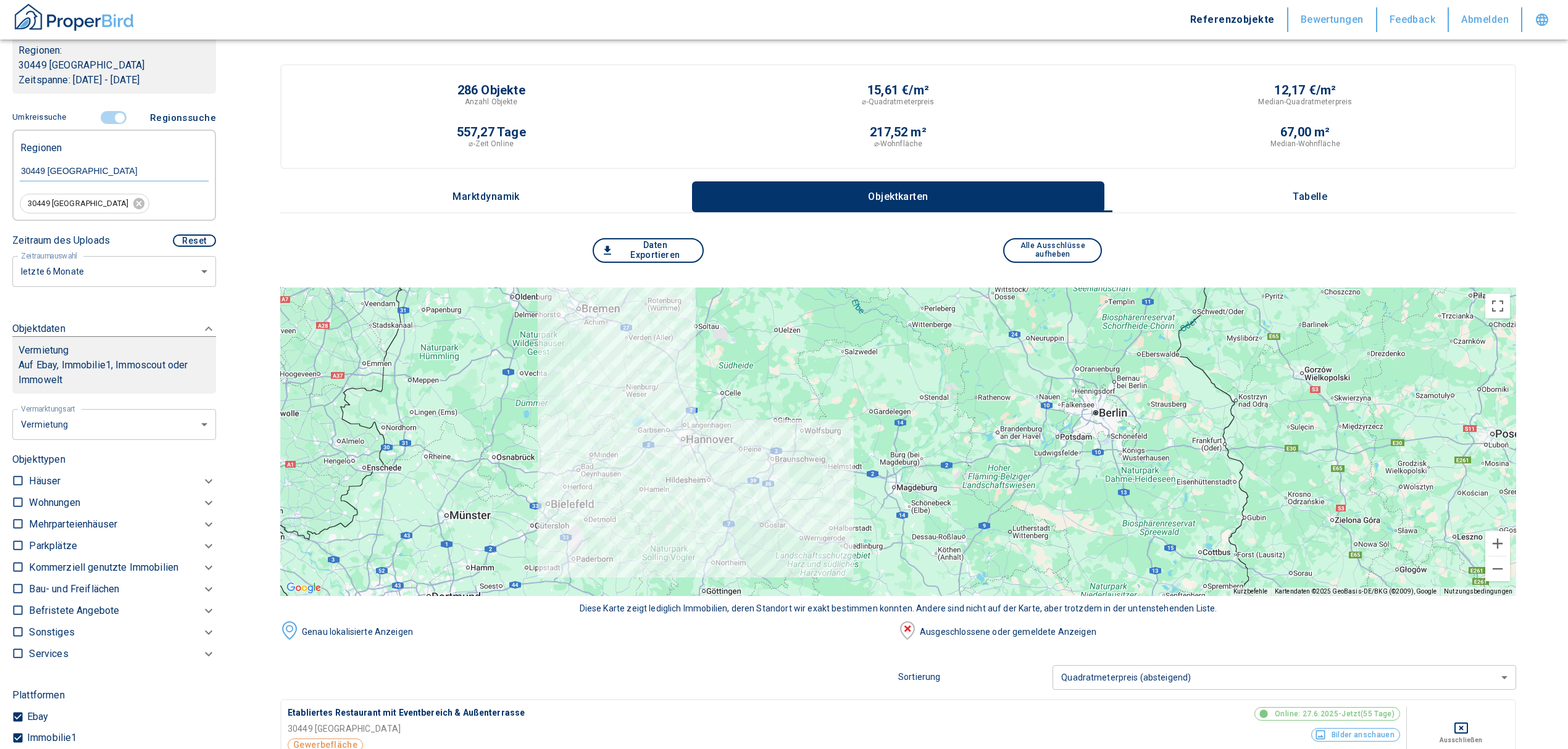
scroll to position [245, 0]
click at [20, 502] on input "checkbox" at bounding box center [18, 507] width 12 height 12
checkbox input "true"
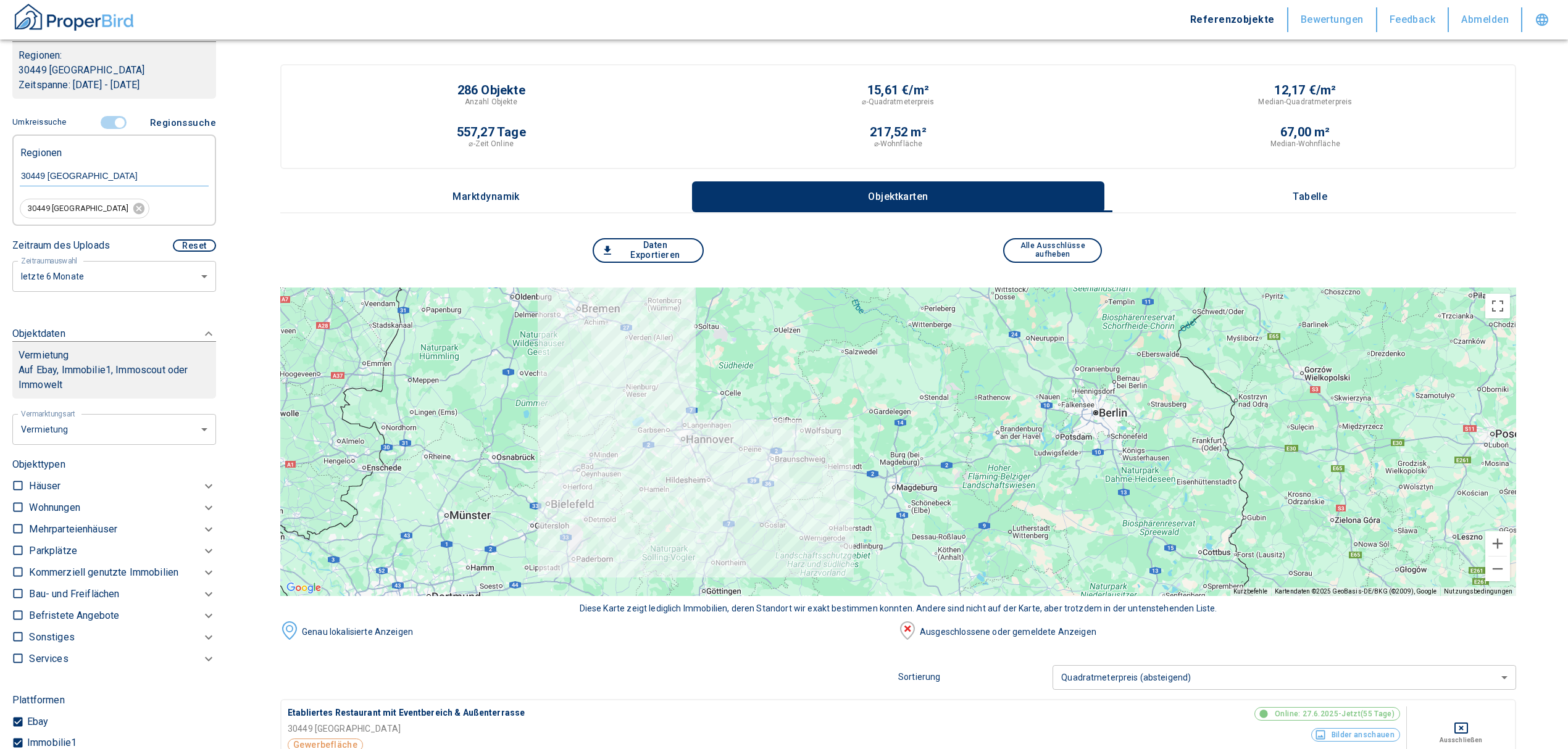
checkbox input "true"
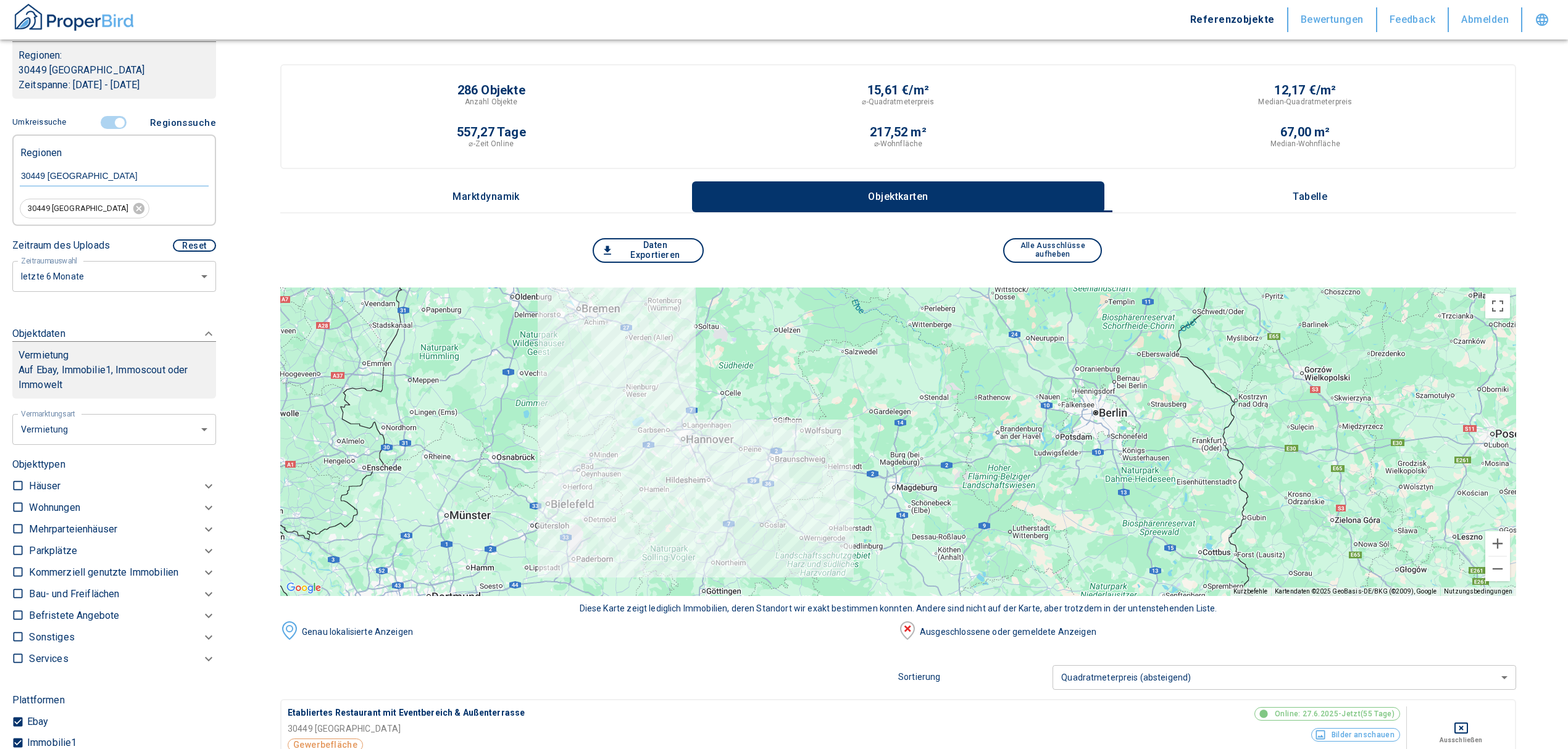
checkbox input "true"
type input "2020"
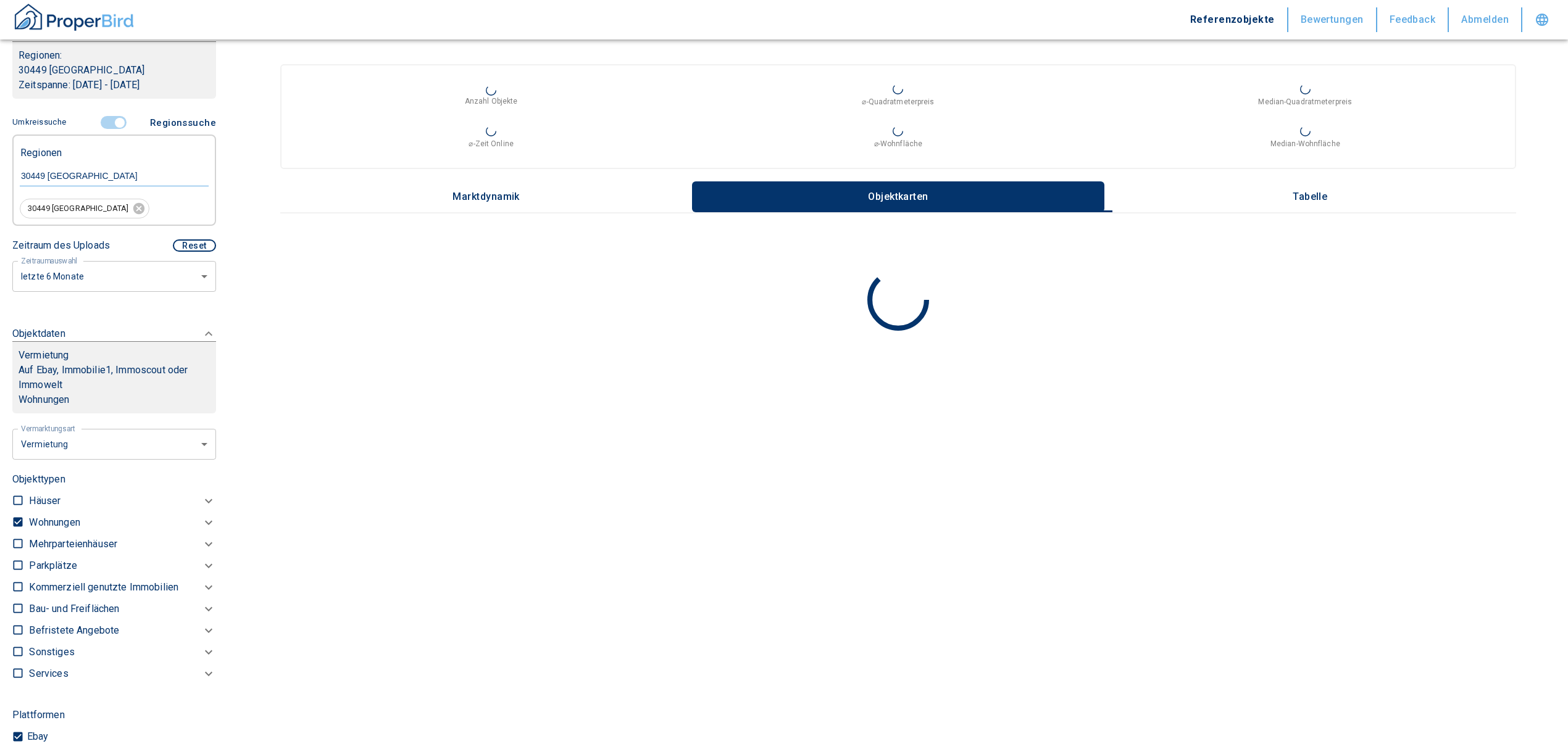
click at [88, 524] on div "Wohnungen" at bounding box center [114, 522] width 172 height 15
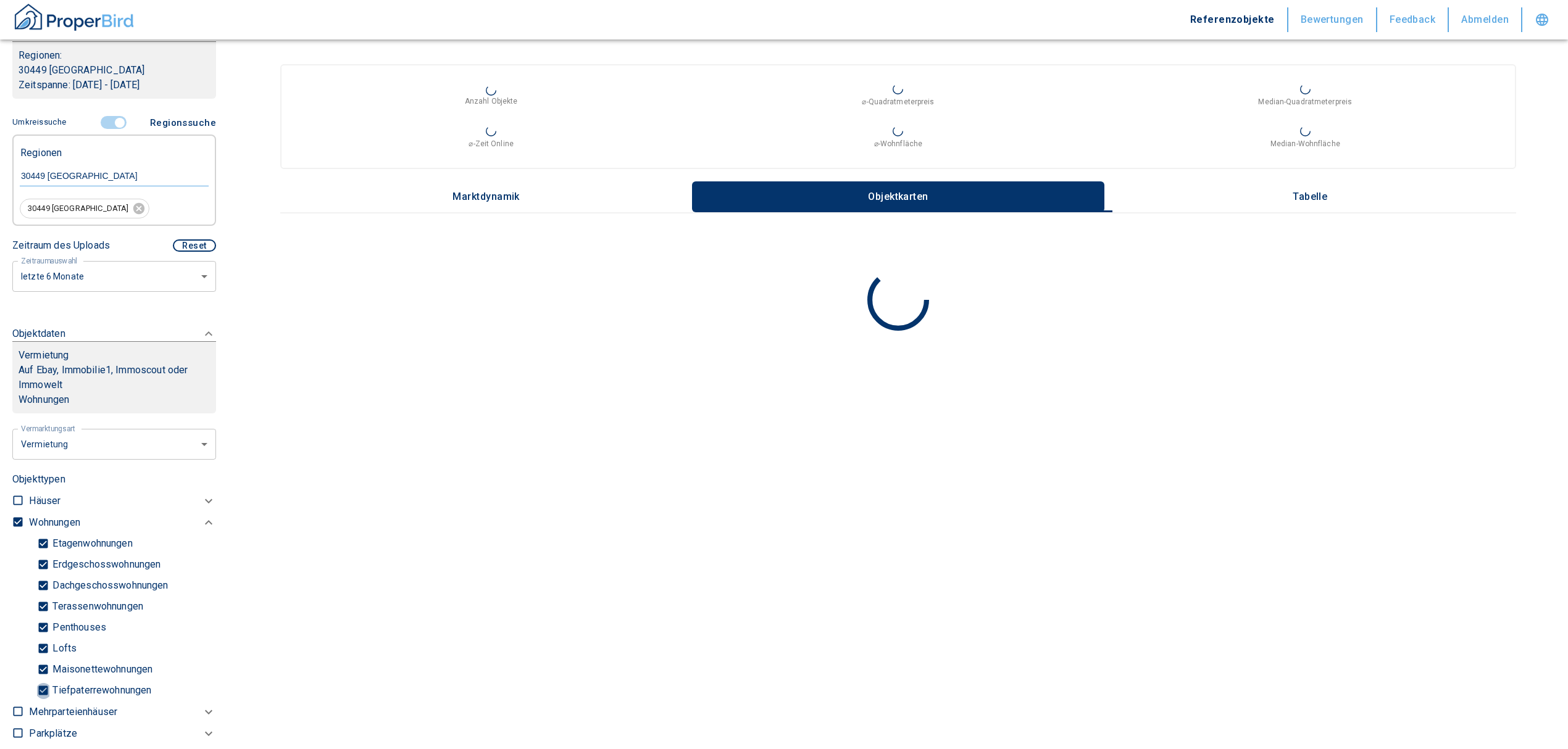
click at [48, 689] on input "Tiefpaterrewohnungen" at bounding box center [43, 691] width 12 height 22
checkbox input "false"
type input "2020"
